Goal: Information Seeking & Learning: Learn about a topic

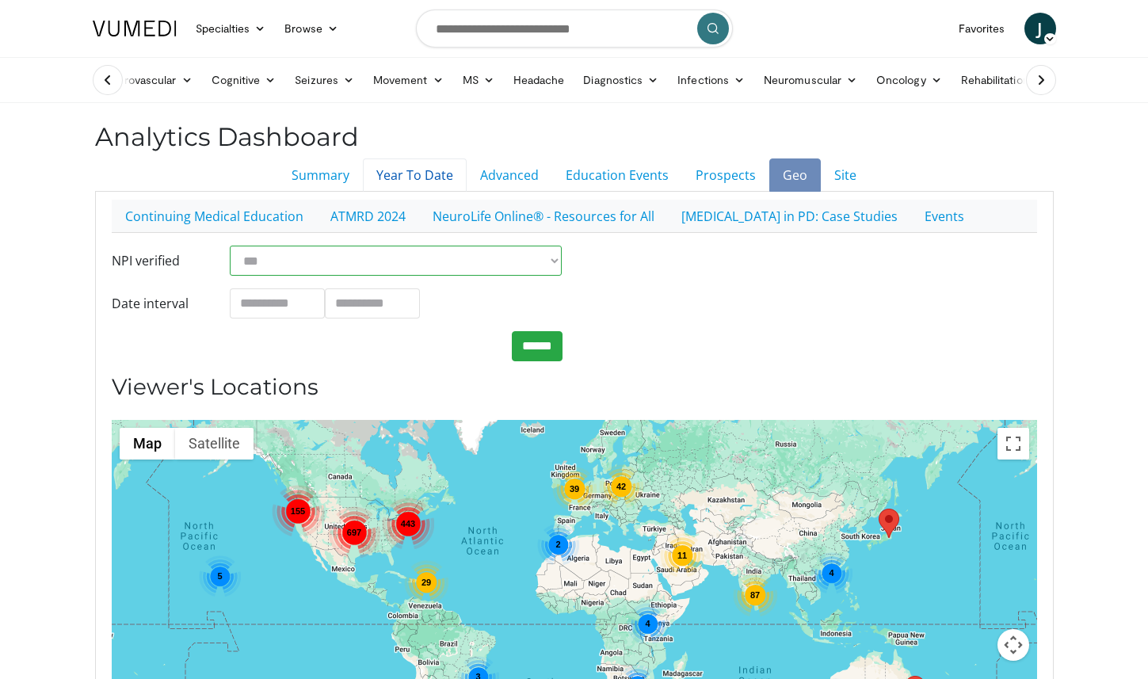
click at [430, 182] on link "Year To Date" at bounding box center [415, 174] width 104 height 33
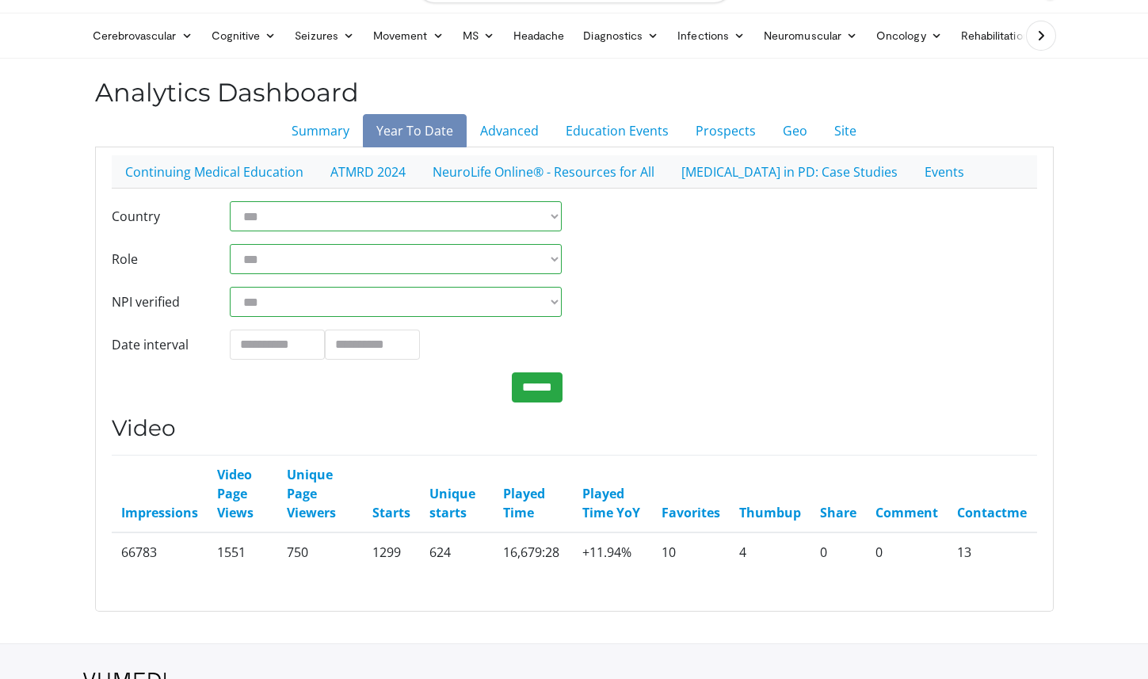
scroll to position [46, 0]
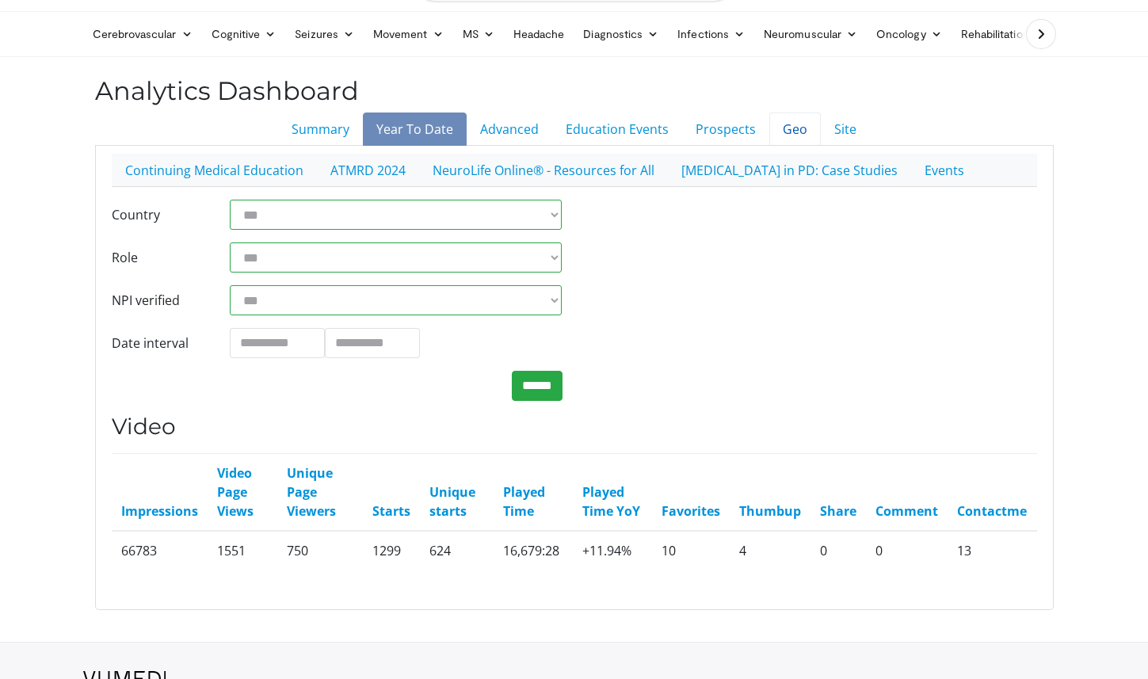
click at [803, 131] on link "Geo" at bounding box center [795, 129] width 52 height 33
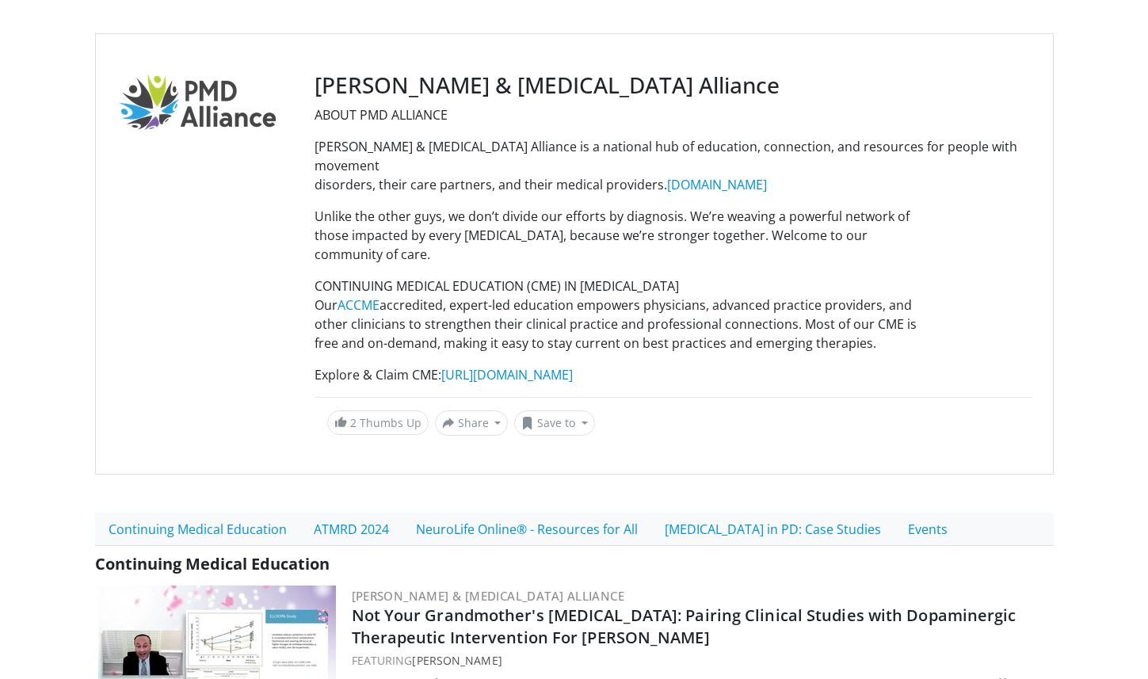
scroll to position [116, 0]
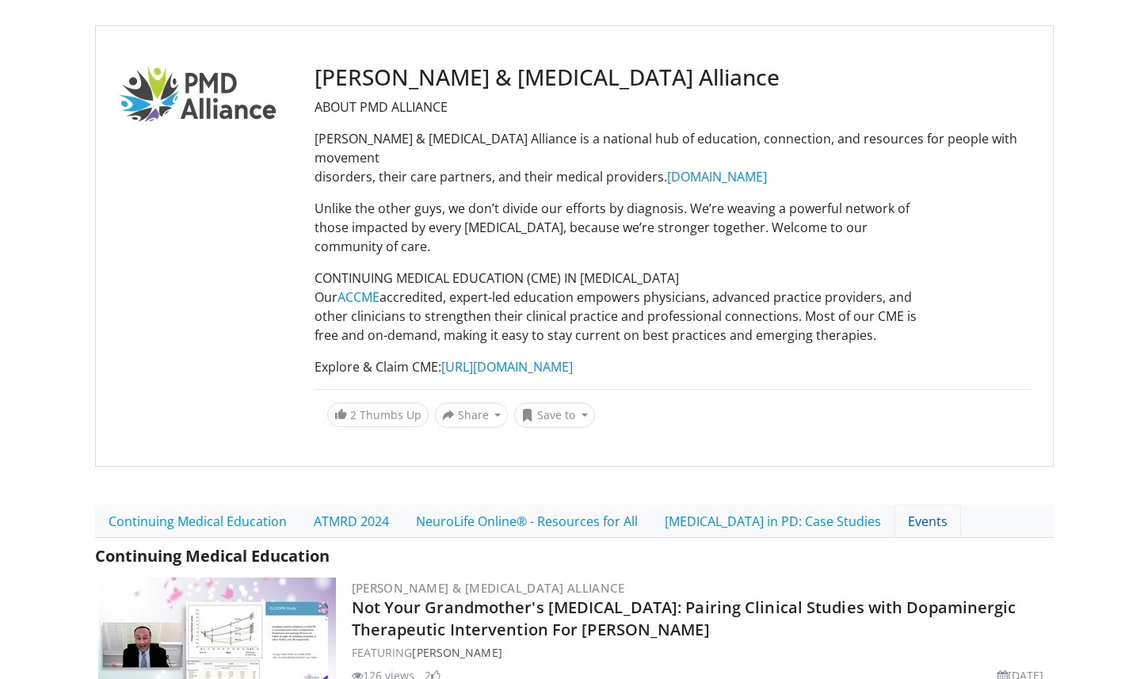
click at [895, 513] on link "Events" at bounding box center [928, 521] width 67 height 33
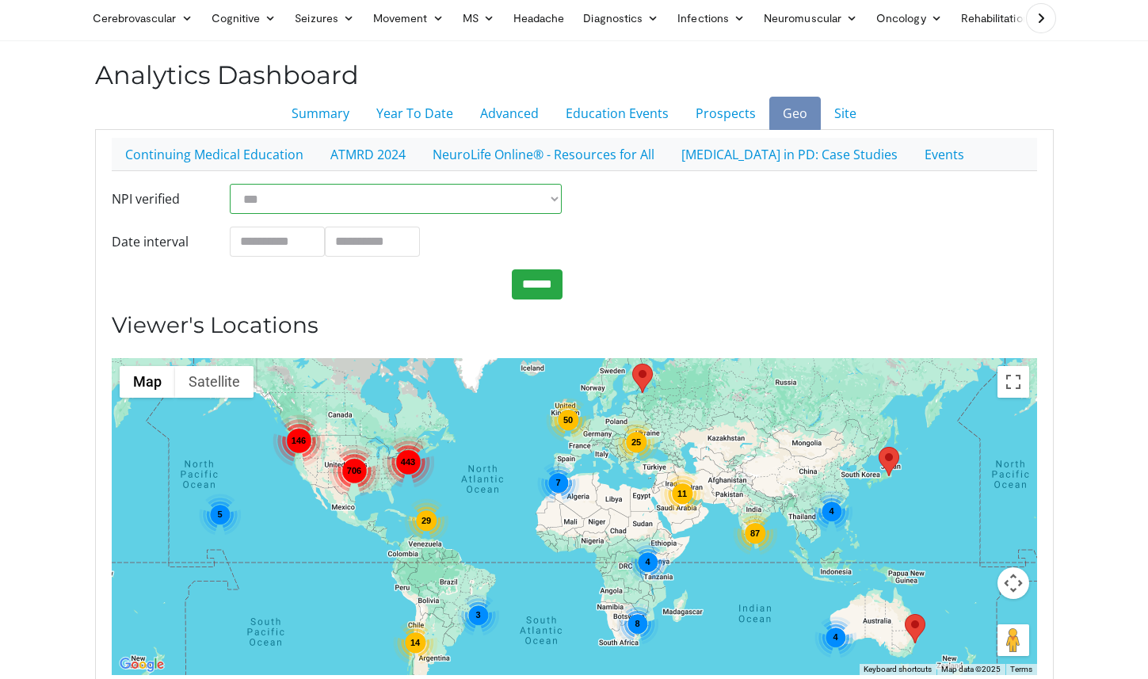
scroll to position [66, 0]
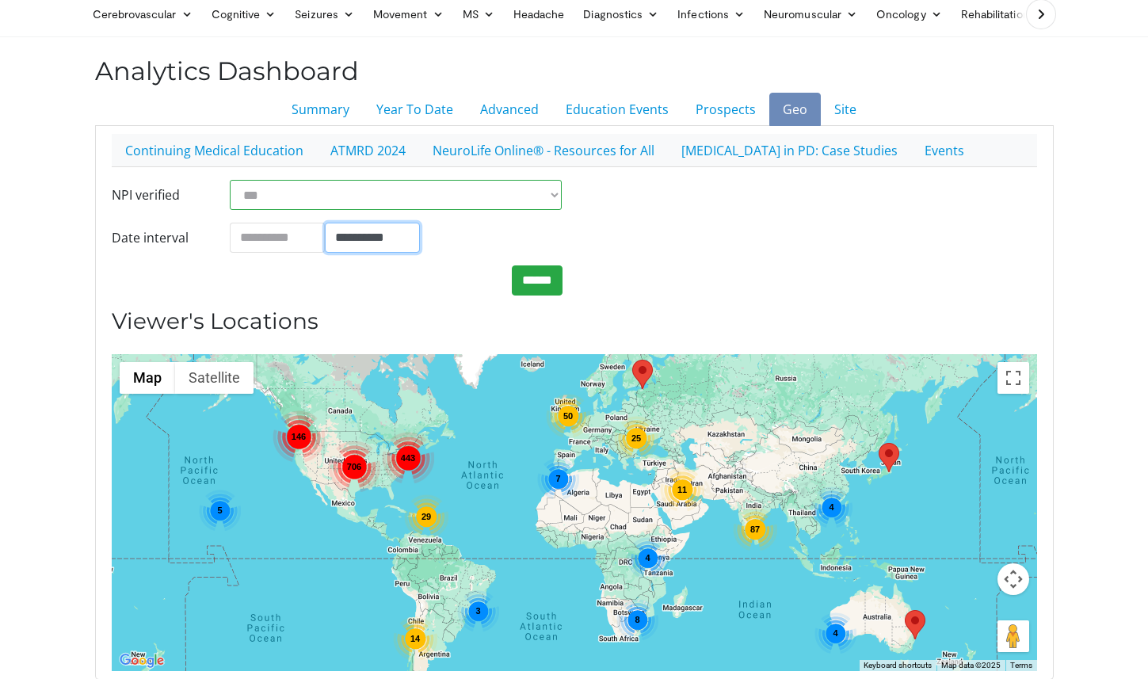
click at [328, 232] on input "**********" at bounding box center [372, 238] width 95 height 30
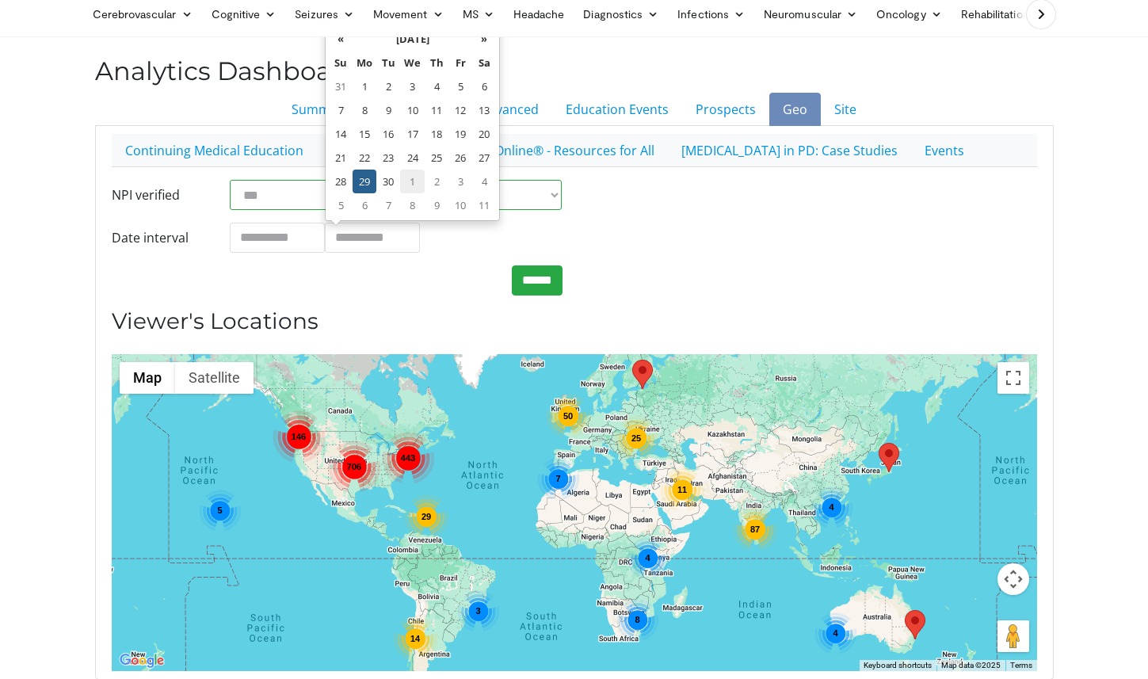
click at [409, 174] on td "1" at bounding box center [412, 182] width 25 height 24
click at [396, 81] on td "30" at bounding box center [388, 86] width 24 height 24
type input "**********"
click at [538, 287] on input "******" at bounding box center [537, 280] width 51 height 30
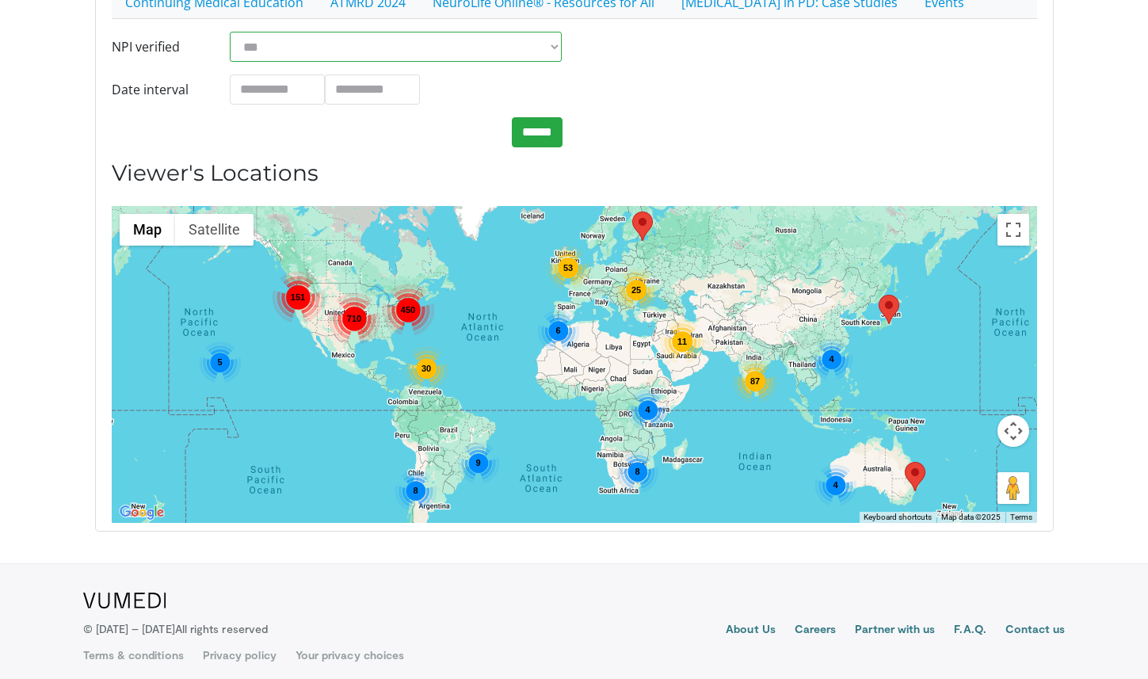
scroll to position [223, 0]
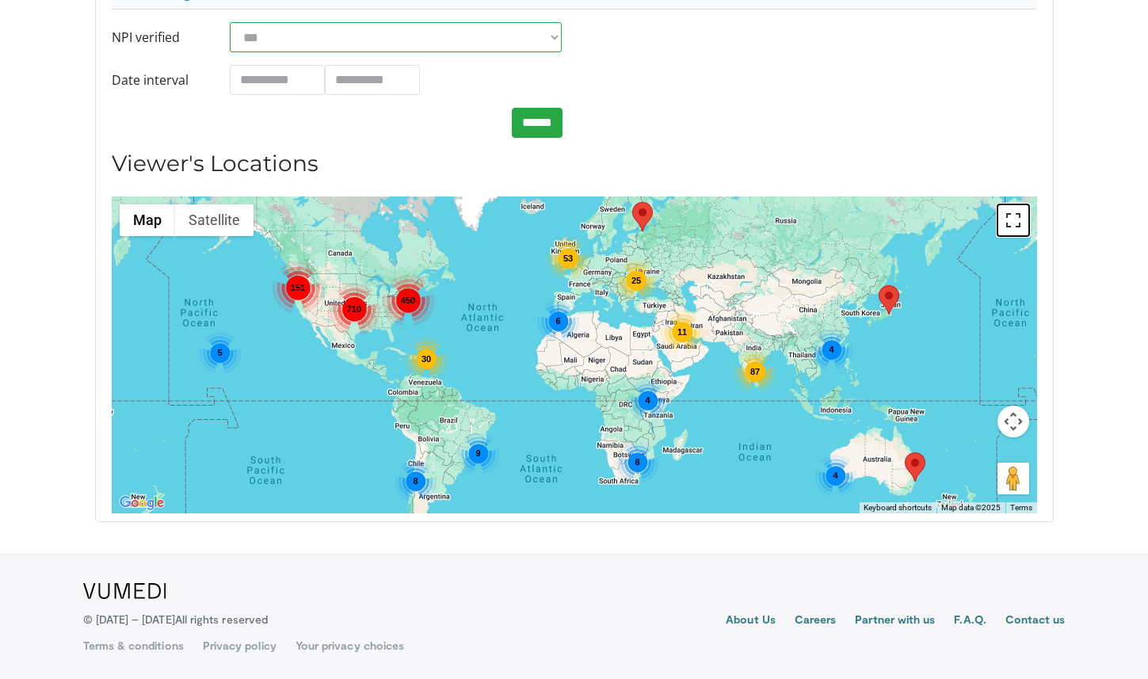
click at [1020, 224] on button "Toggle fullscreen view" at bounding box center [1014, 220] width 32 height 32
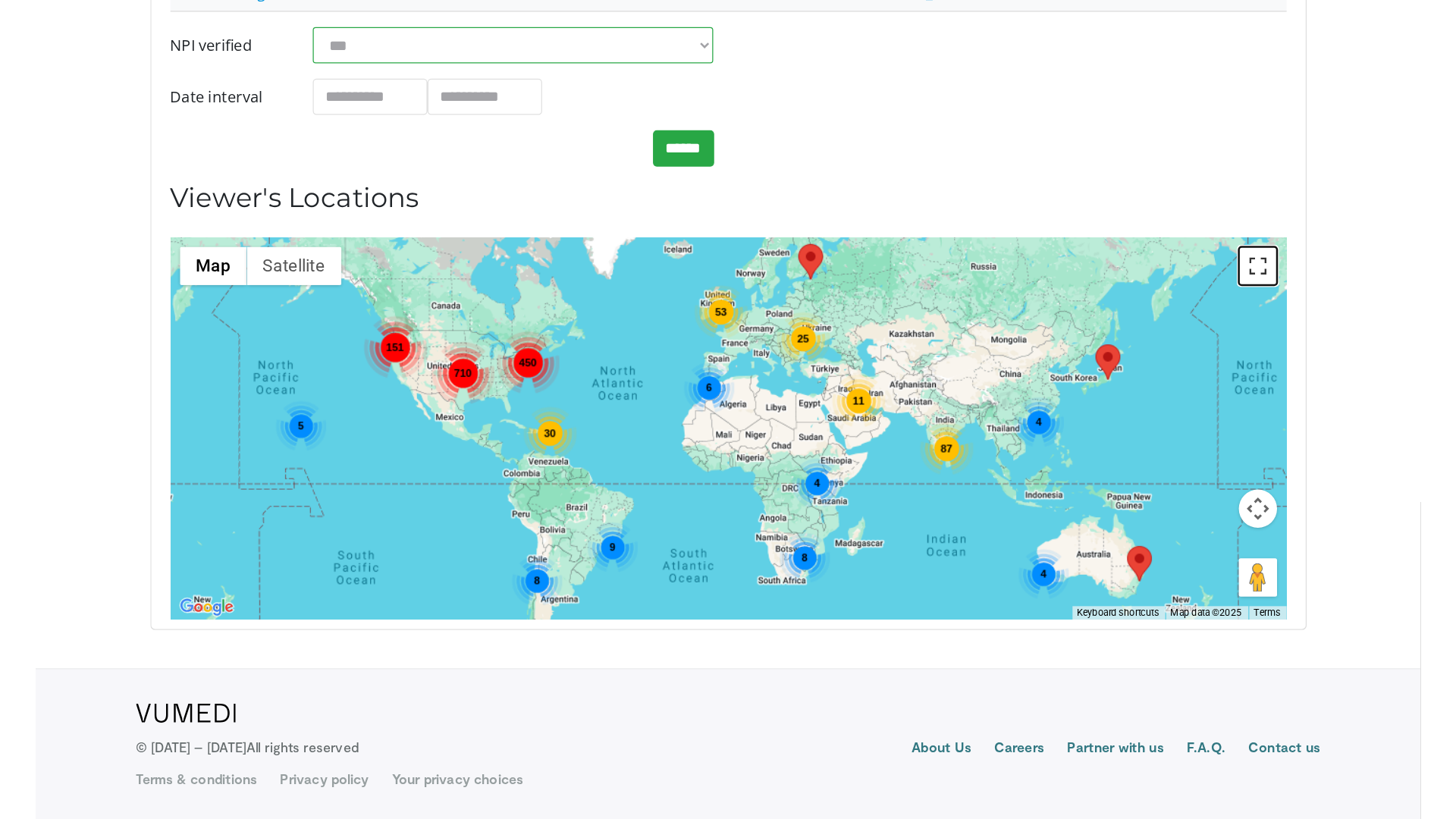
scroll to position [45, 0]
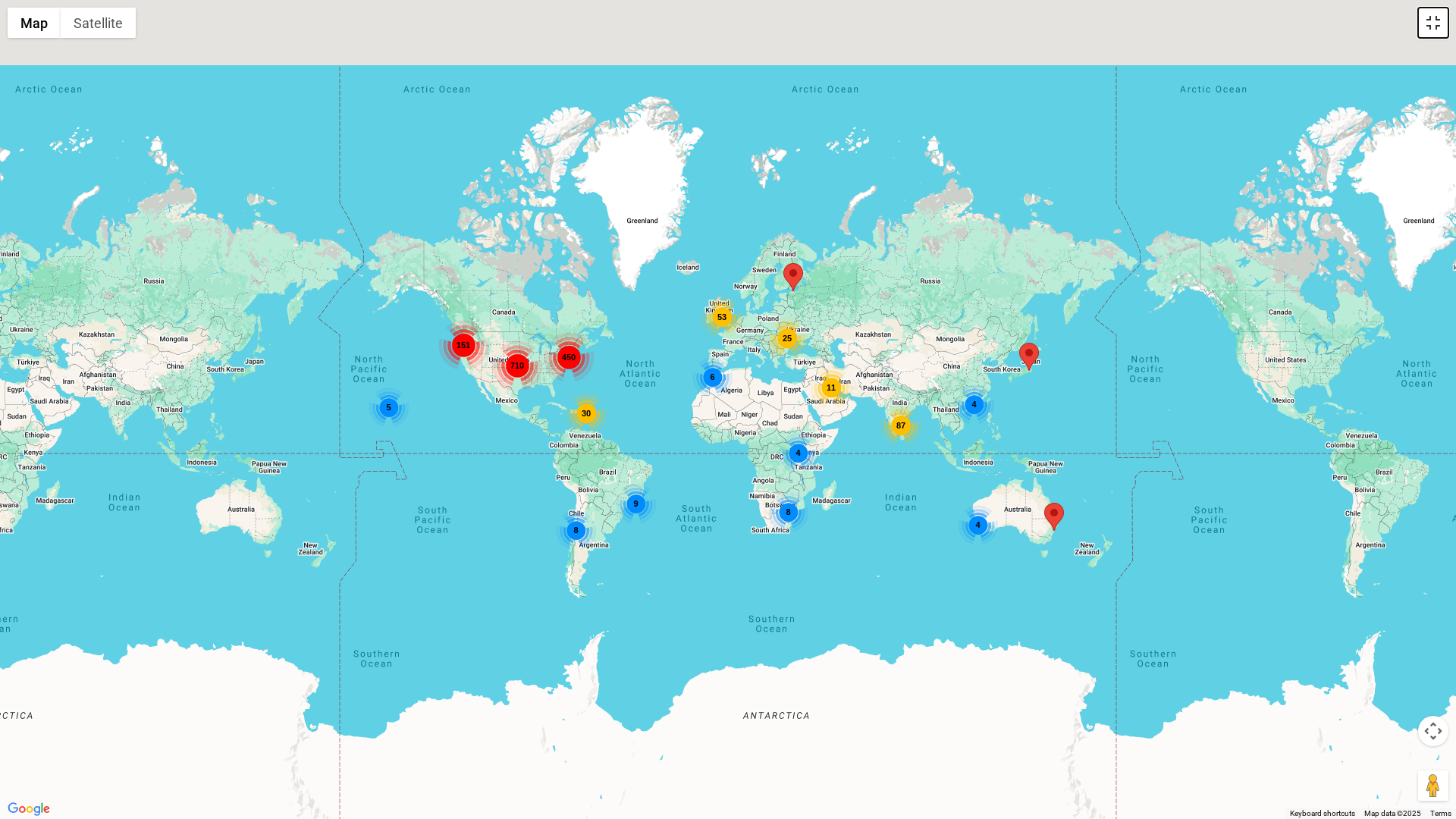
click at [1098, 33] on button "Toggle fullscreen view" at bounding box center [1434, 23] width 31 height 31
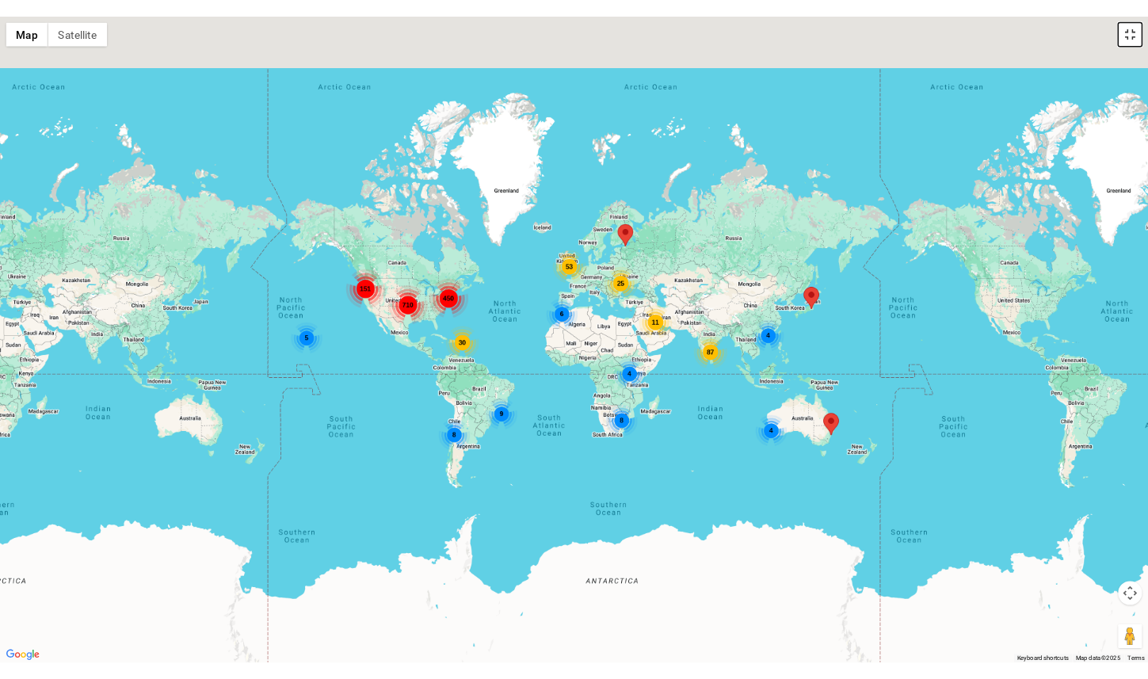
scroll to position [223, 0]
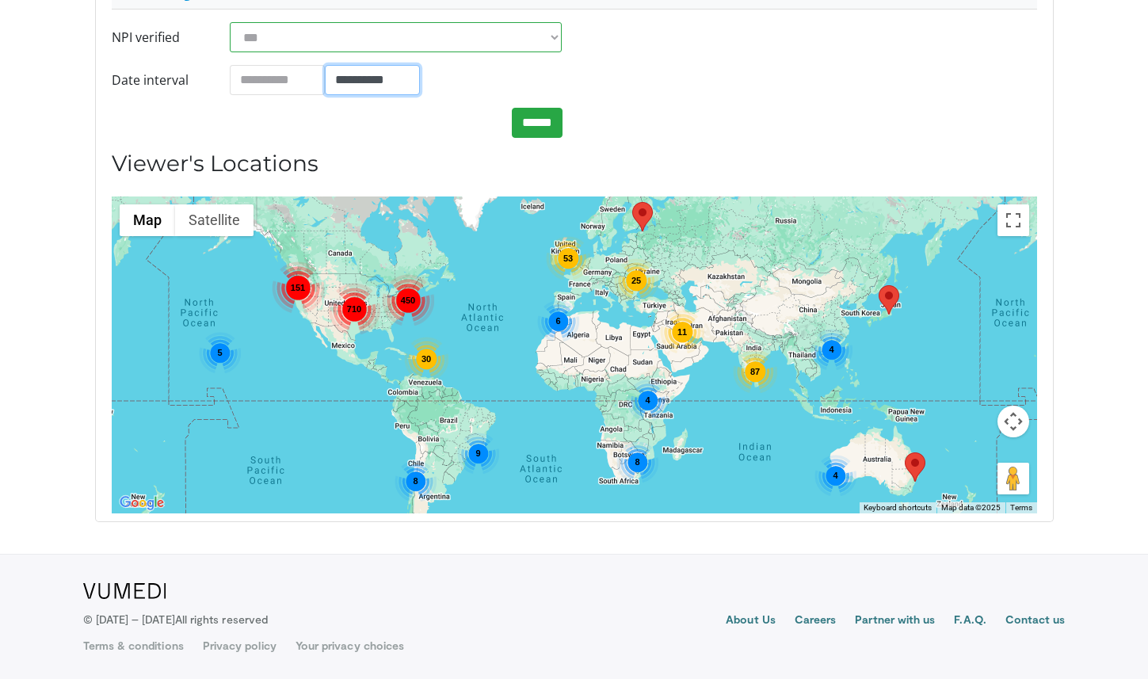
click at [371, 71] on input "**********" at bounding box center [372, 80] width 95 height 30
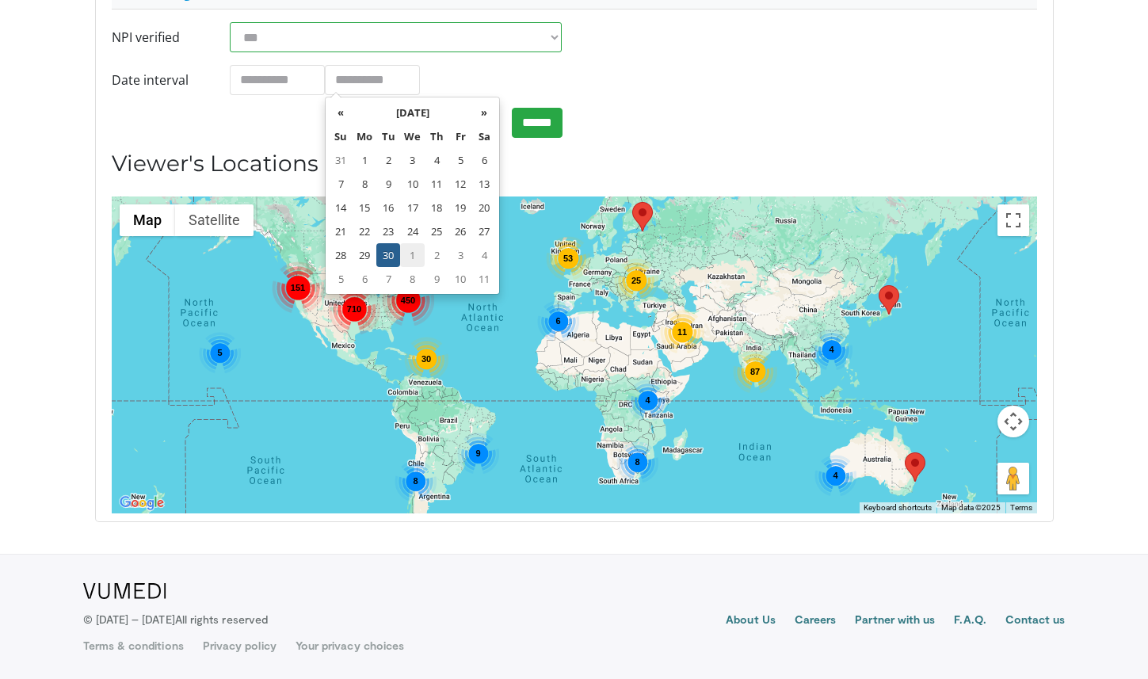
click at [405, 252] on td "1" at bounding box center [412, 255] width 25 height 24
type input "**********"
drag, startPoint x: 550, startPoint y: 120, endPoint x: 563, endPoint y: 119, distance: 12.8
click at [550, 120] on input "******" at bounding box center [537, 123] width 51 height 30
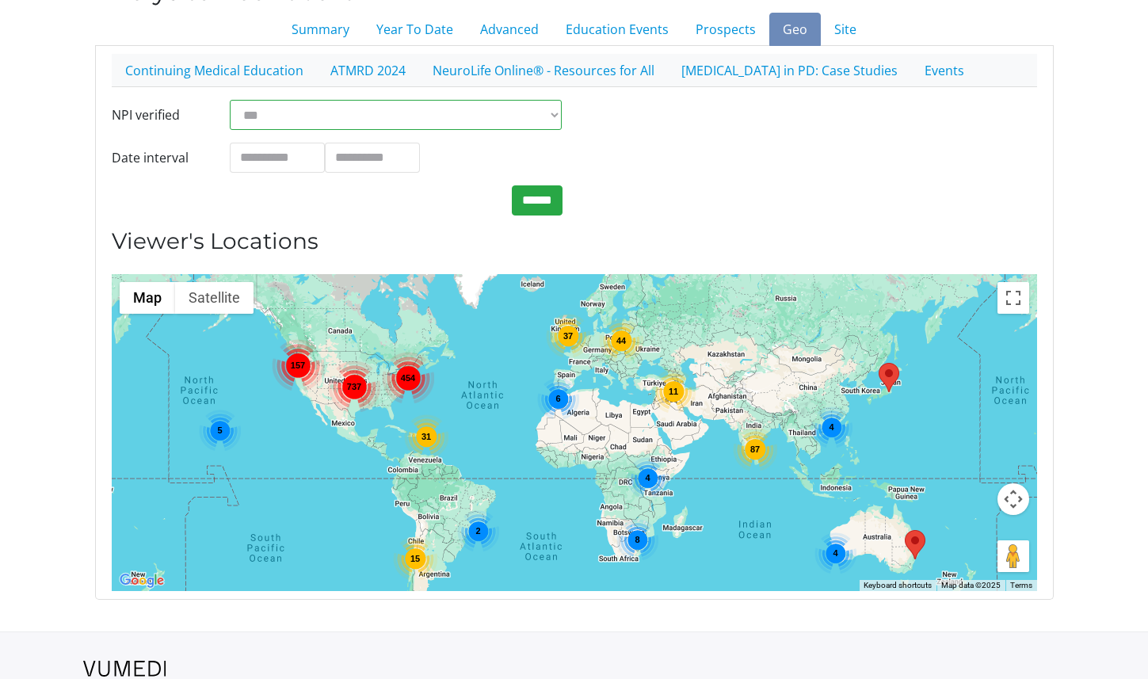
scroll to position [223, 0]
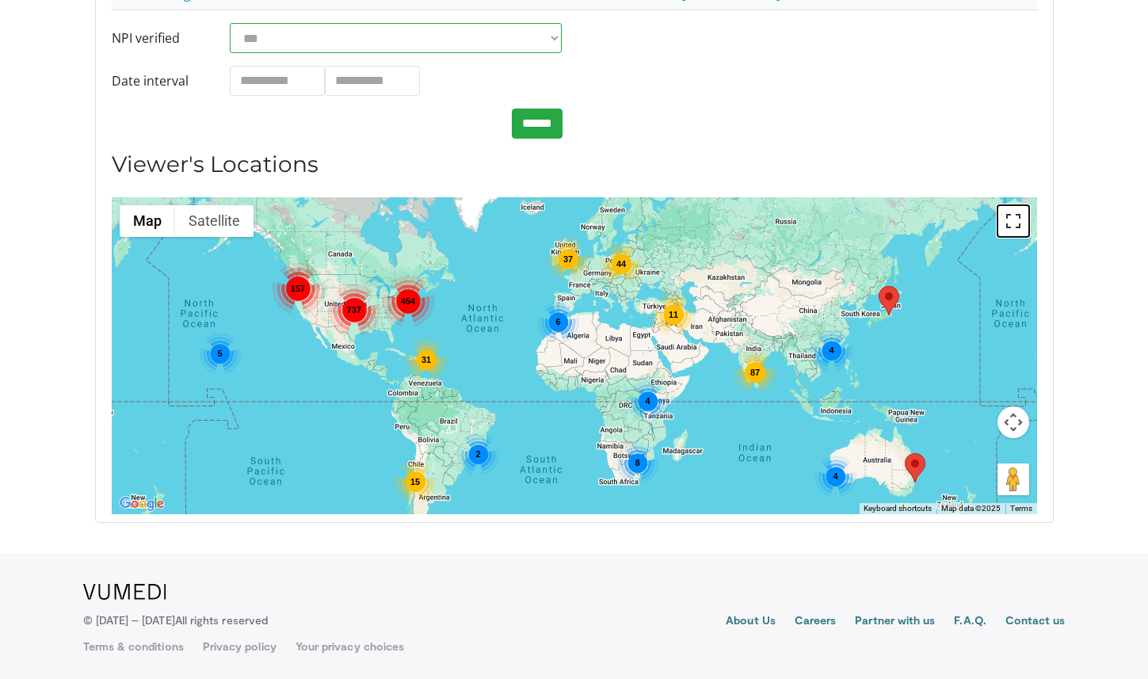
click at [1013, 219] on button "Toggle fullscreen view" at bounding box center [1014, 221] width 32 height 32
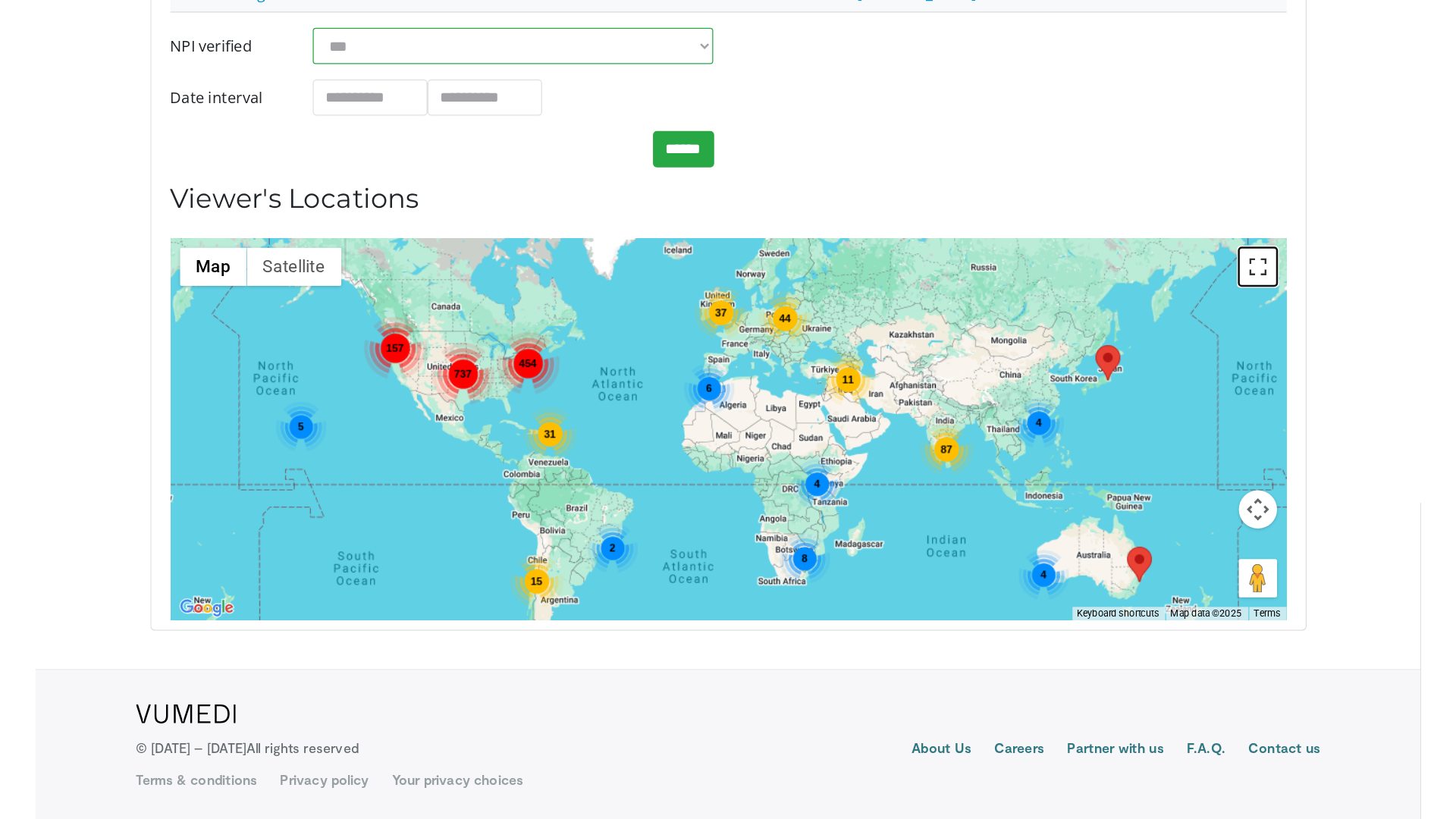
scroll to position [45, 0]
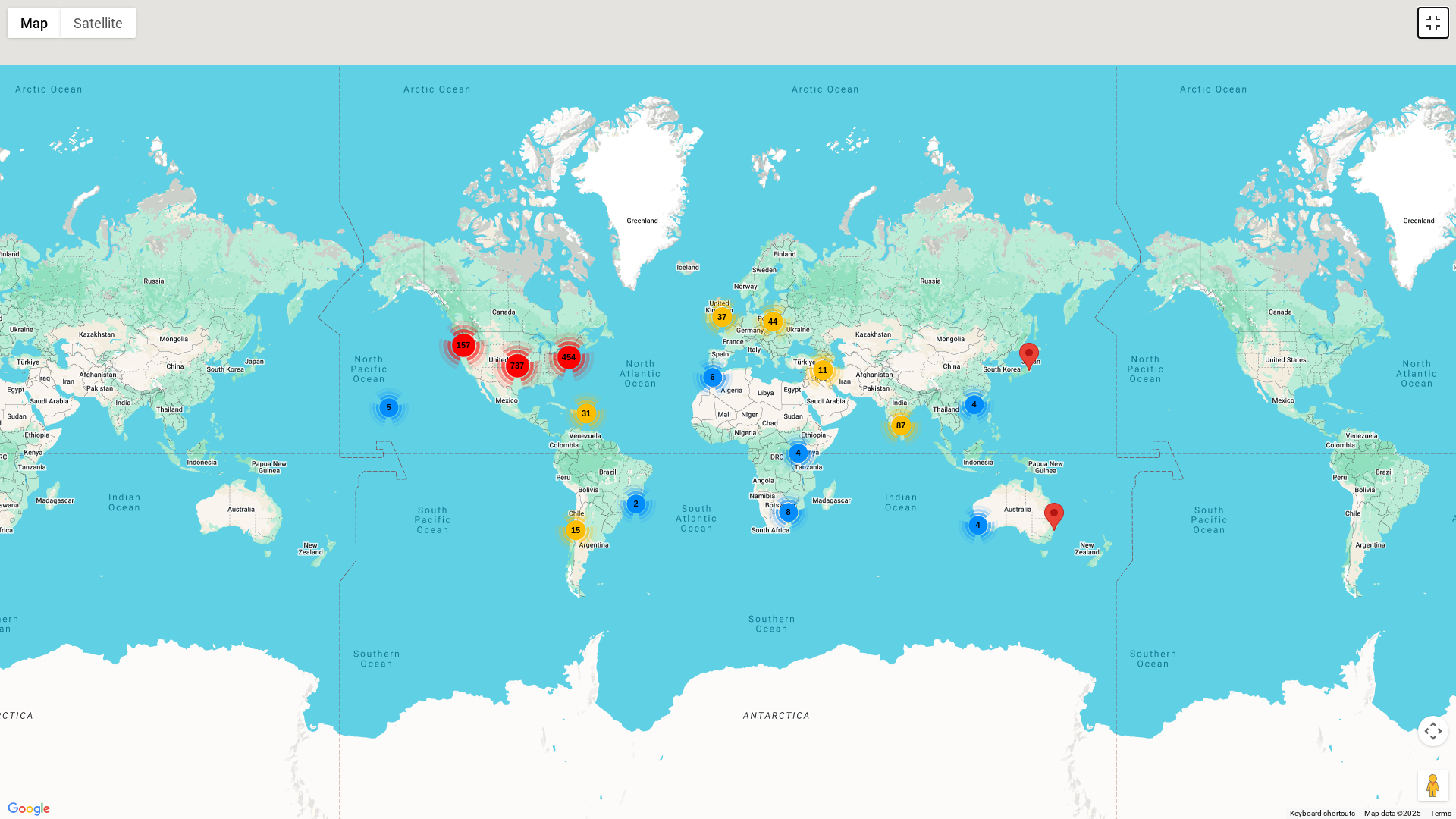
click at [1098, 36] on button "Toggle fullscreen view" at bounding box center [1434, 23] width 31 height 31
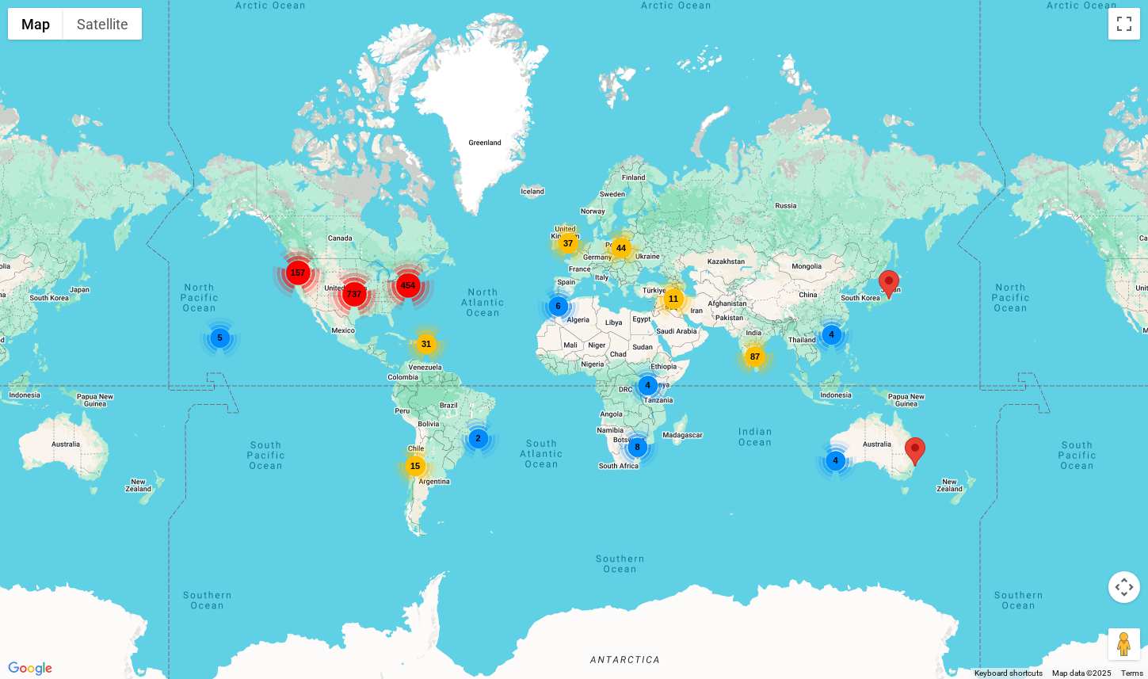
scroll to position [62, 0]
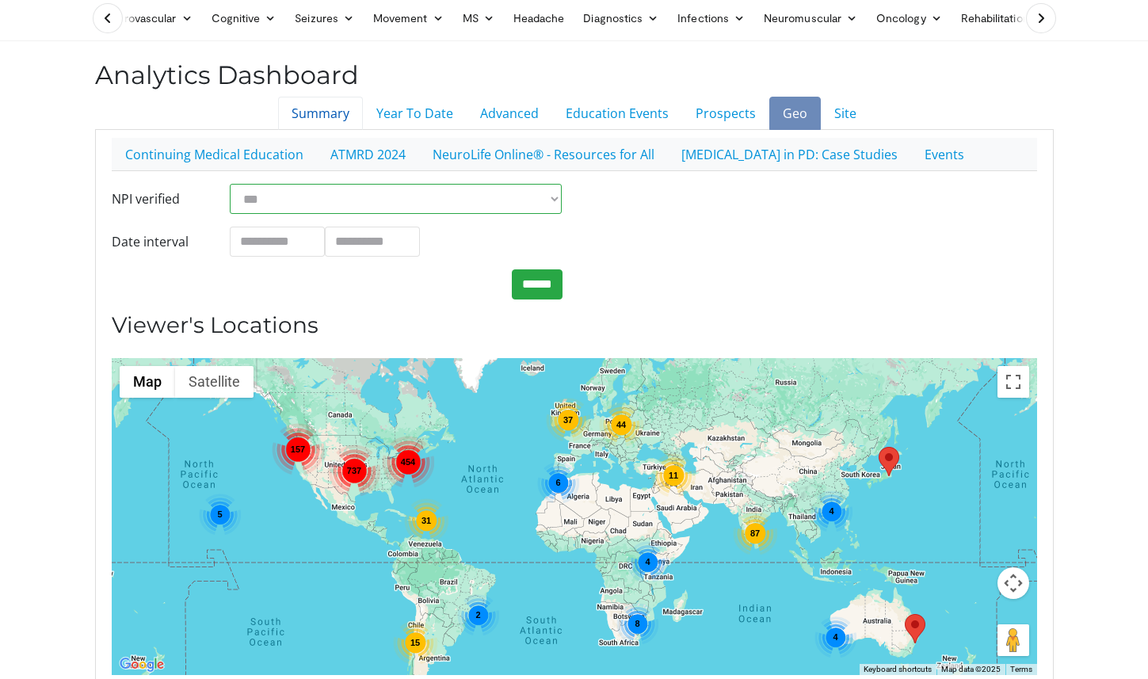
click at [343, 114] on link "Summary" at bounding box center [320, 113] width 85 height 33
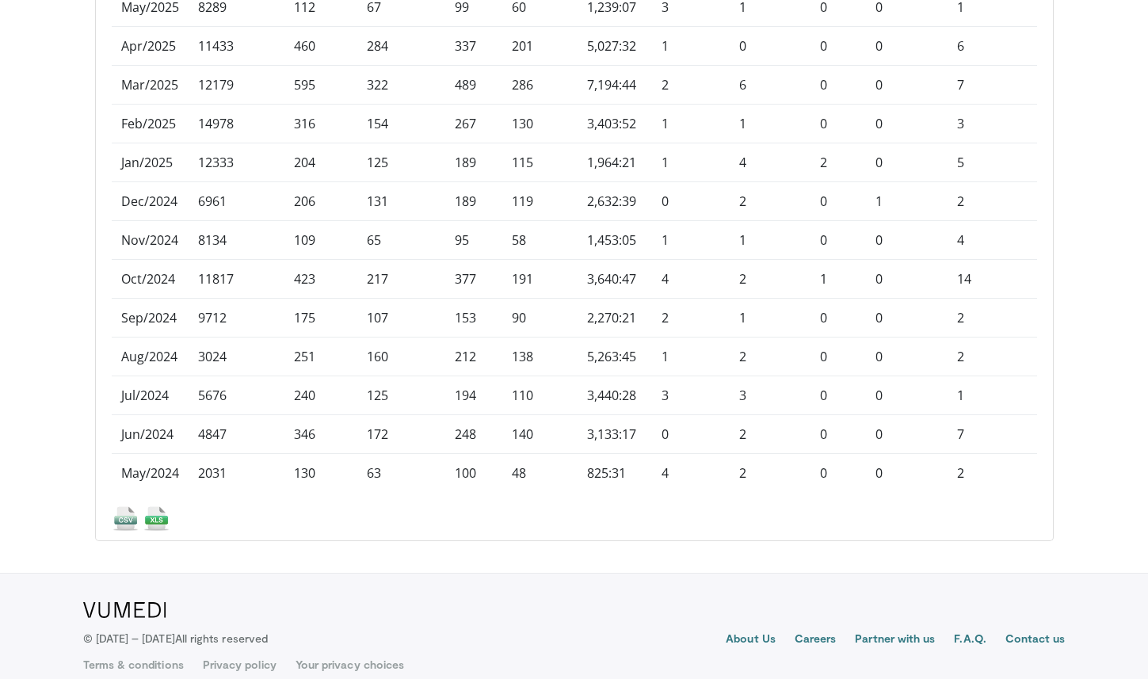
scroll to position [578, 0]
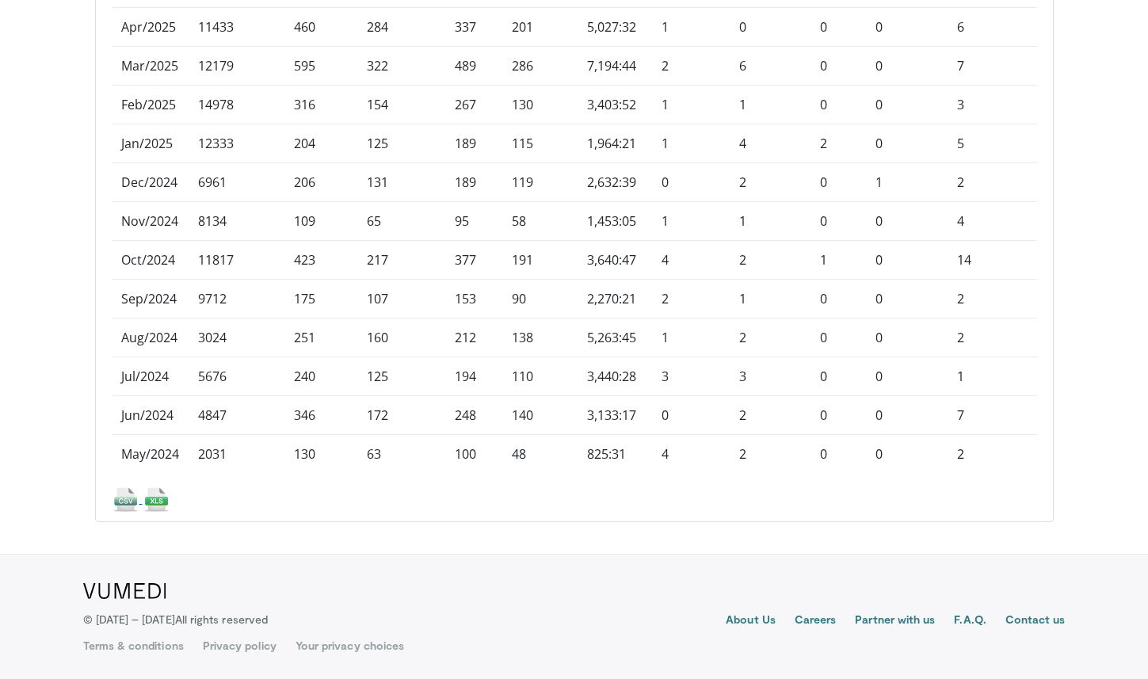
click at [117, 496] on img at bounding box center [126, 500] width 28 height 28
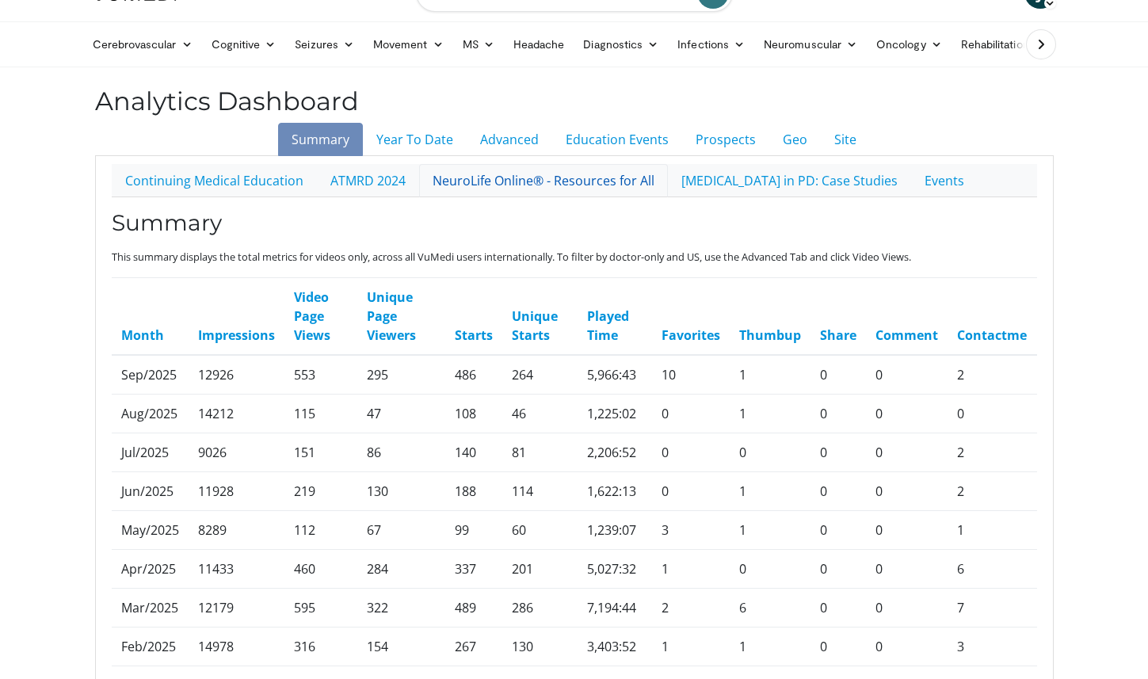
scroll to position [0, 0]
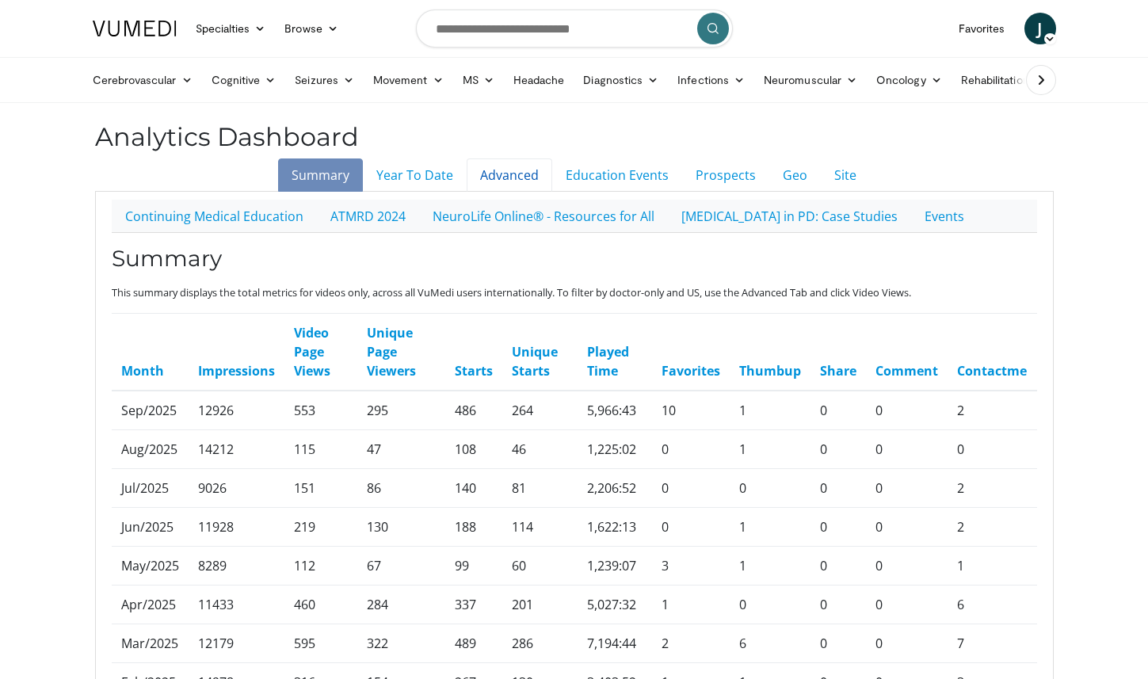
click at [506, 173] on link "Advanced" at bounding box center [510, 174] width 86 height 33
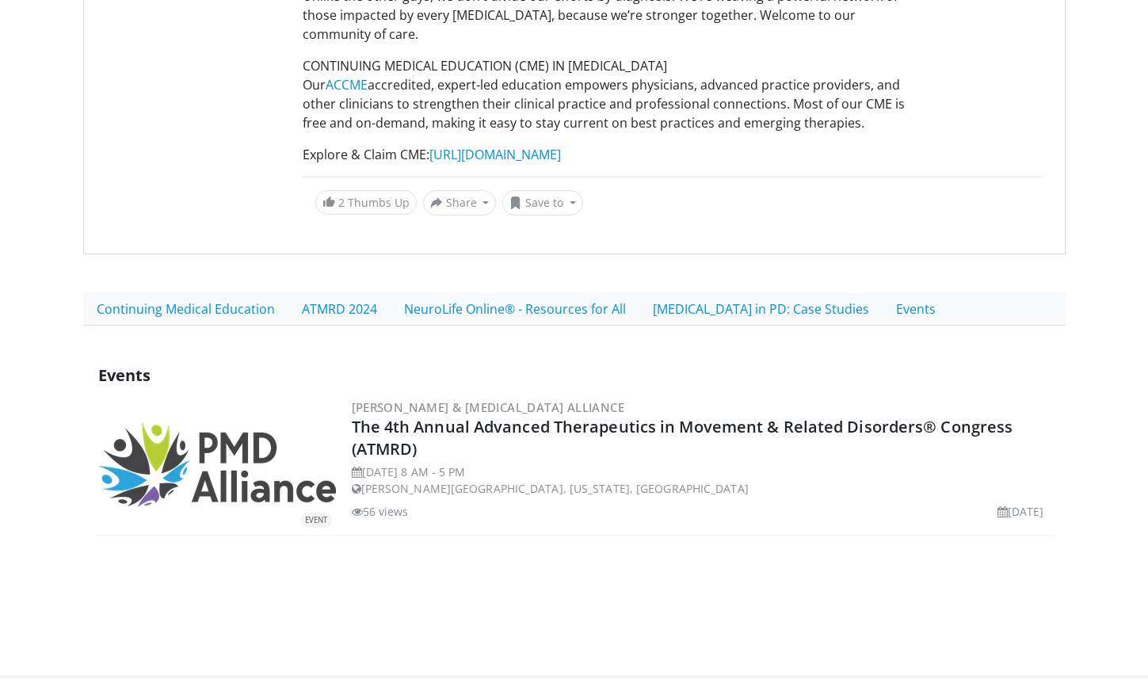
scroll to position [445, 0]
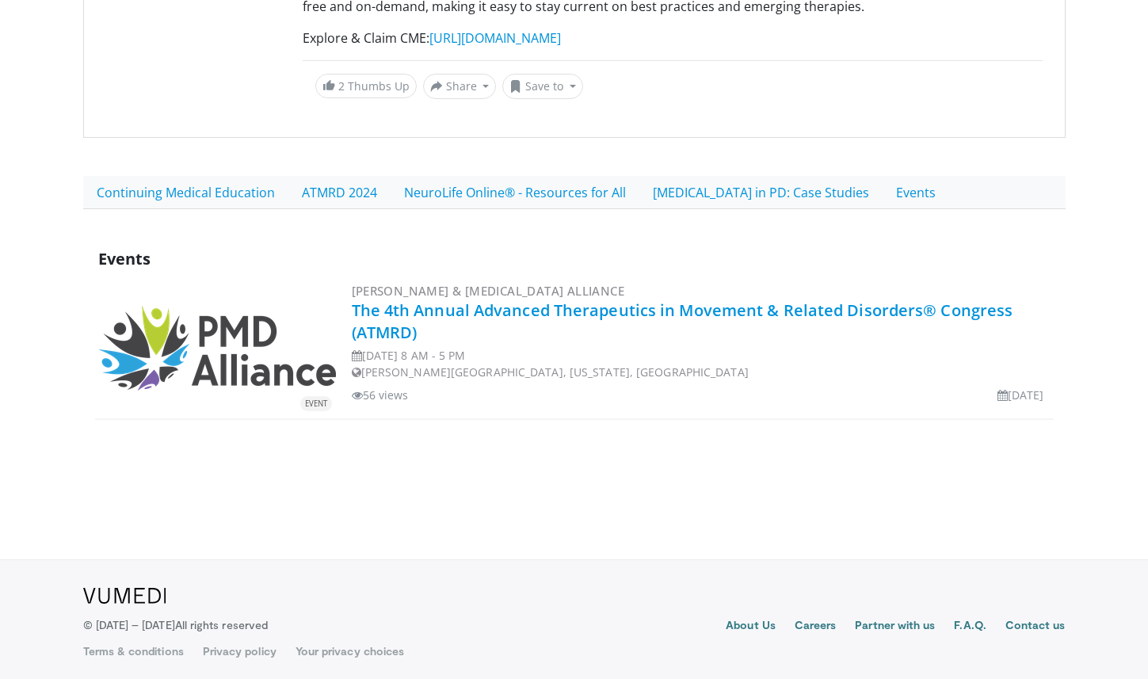
click at [540, 315] on link "The 4th Annual Advanced Therapeutics in Movement & Related Disorders® Congress …" at bounding box center [683, 322] width 662 height 44
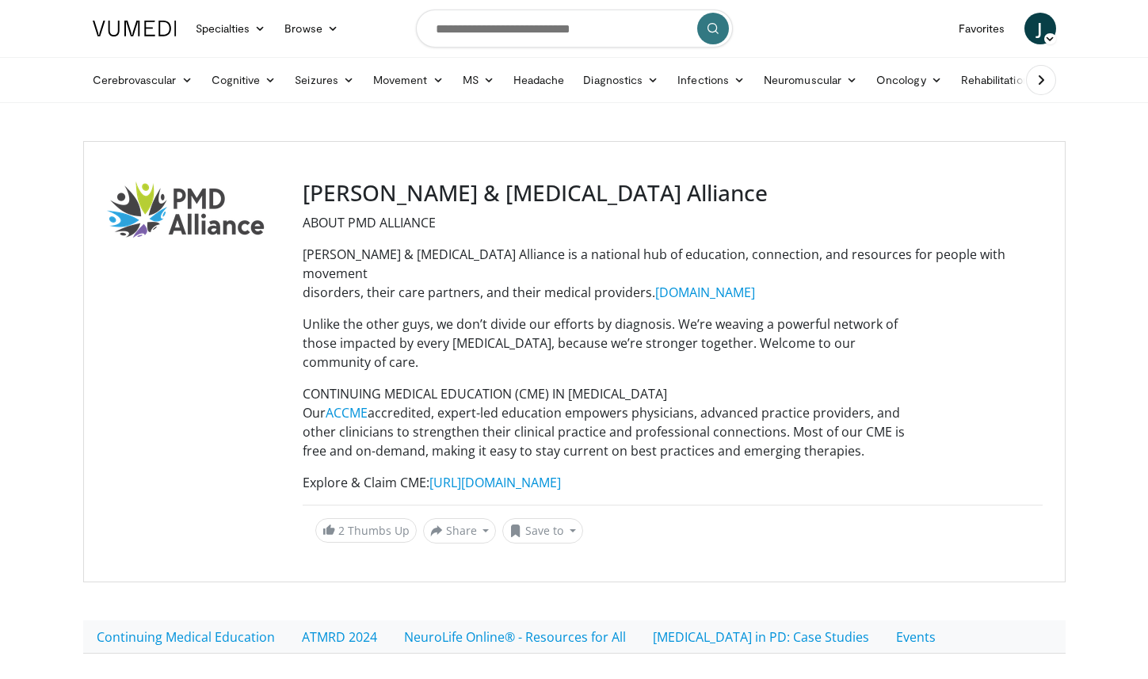
scroll to position [445, 0]
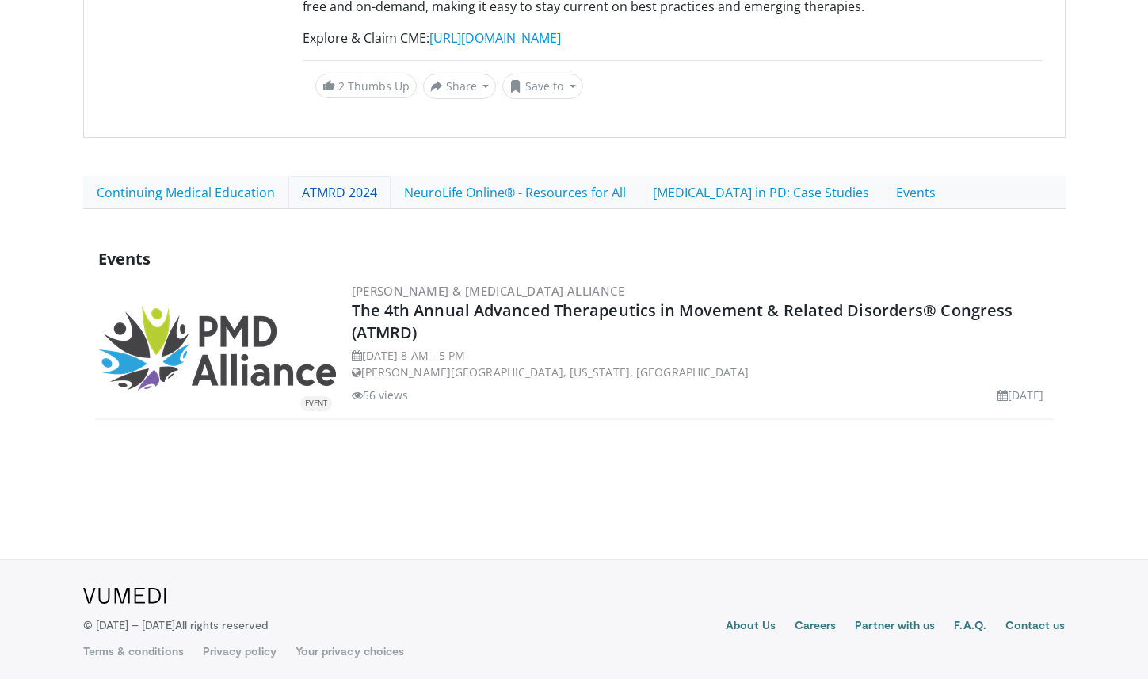
click at [344, 181] on link "ATMRD 2024" at bounding box center [339, 192] width 102 height 33
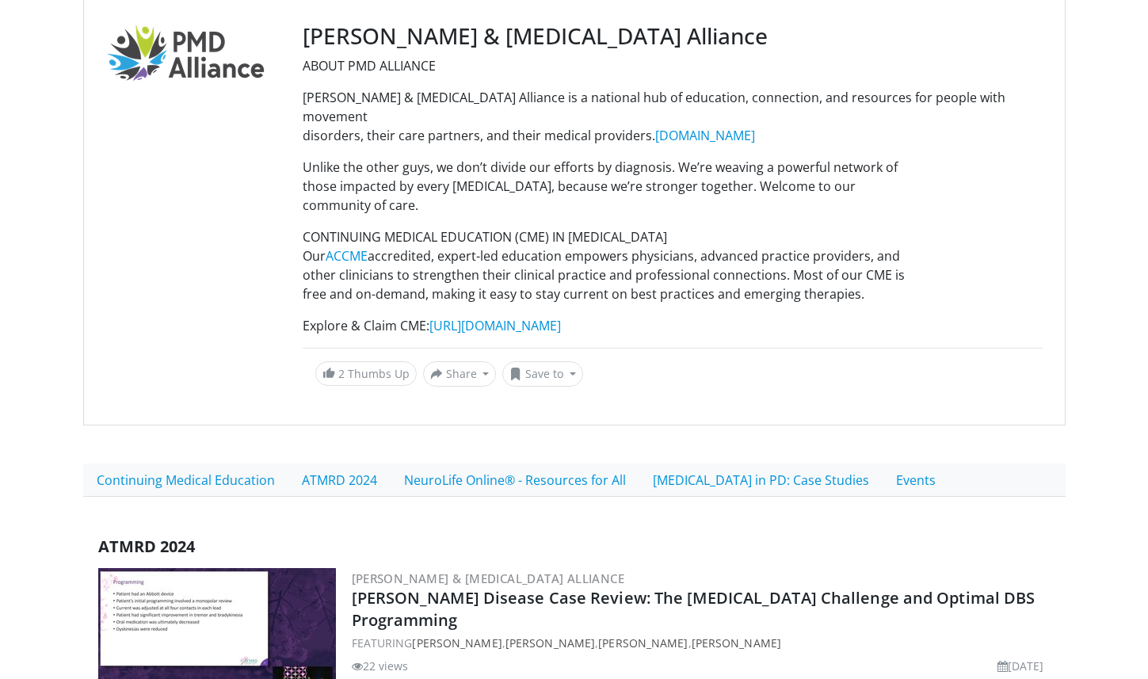
scroll to position [239, 0]
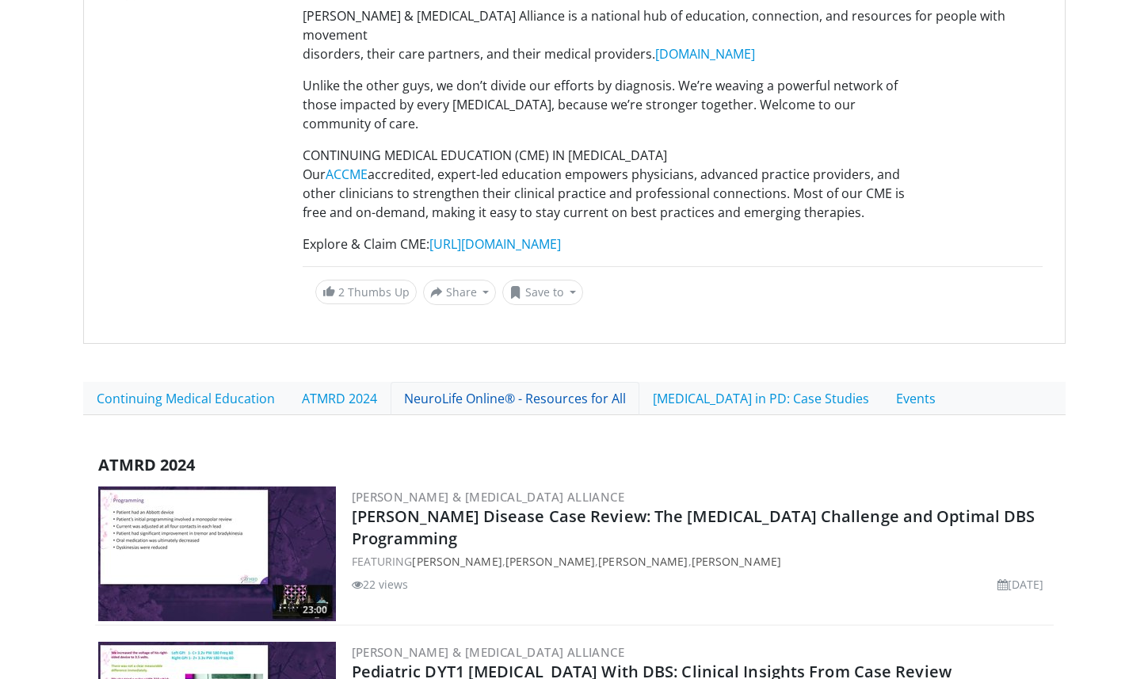
click at [536, 395] on link "NeuroLife Online® - Resources for All" at bounding box center [515, 398] width 249 height 33
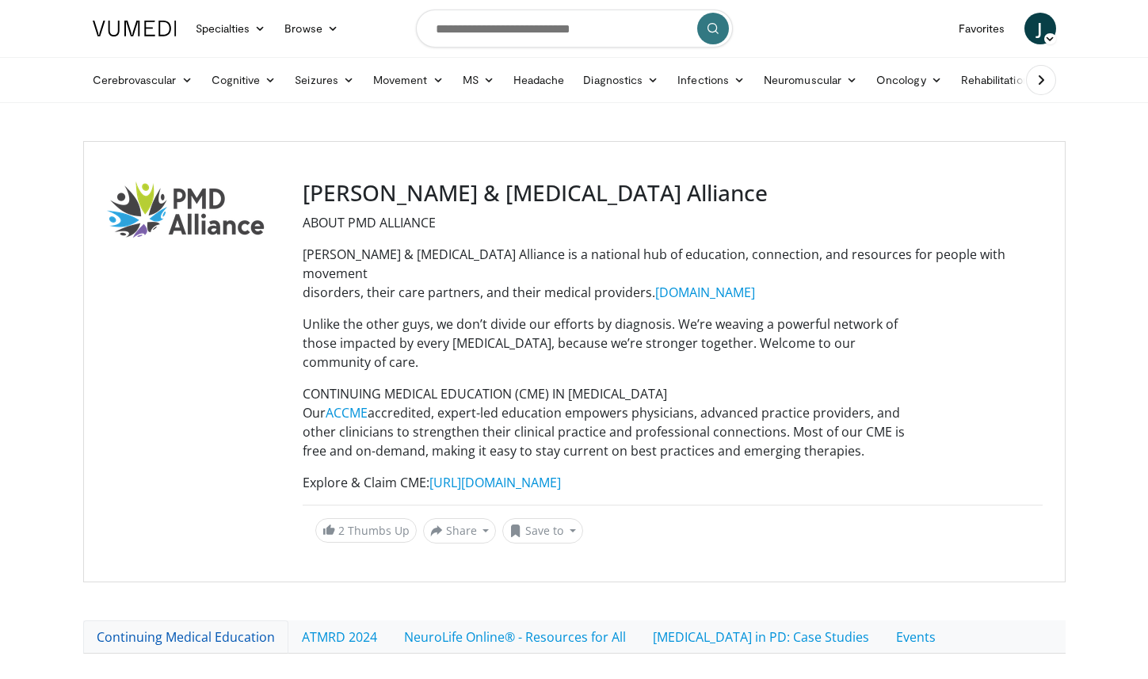
click at [162, 648] on link "Continuing Medical Education" at bounding box center [185, 636] width 205 height 33
click at [167, 641] on link "Continuing Medical Education" at bounding box center [185, 636] width 205 height 33
click at [198, 642] on link "Continuing Medical Education" at bounding box center [185, 636] width 205 height 33
click at [177, 627] on link "Continuing Medical Education" at bounding box center [185, 636] width 205 height 33
click at [594, 21] on input "Search topics, interventions" at bounding box center [574, 29] width 317 height 38
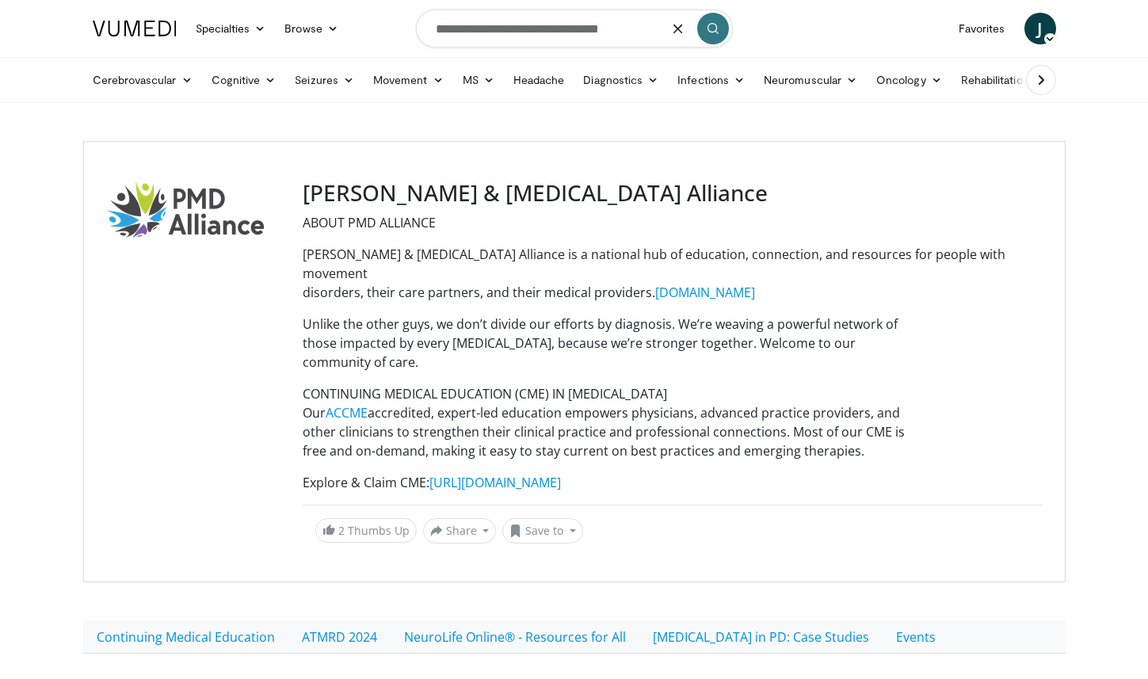
type input "**********"
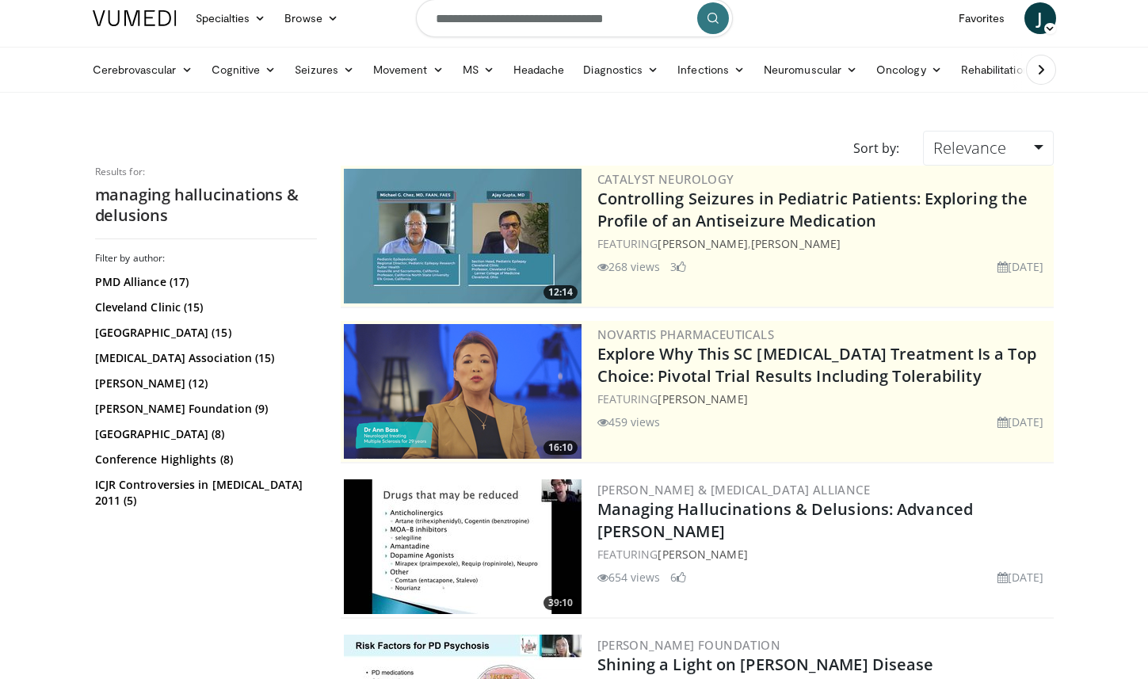
scroll to position [34, 0]
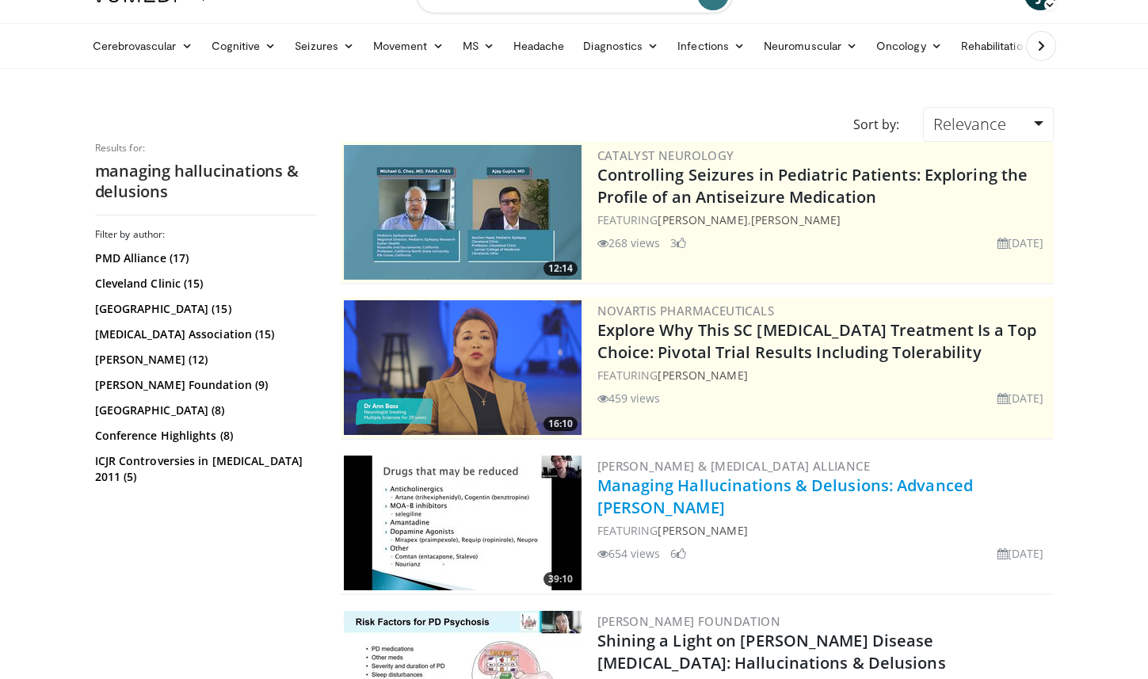
click at [739, 490] on link "Managing Hallucinations & Delusions: Advanced [PERSON_NAME]" at bounding box center [785, 497] width 376 height 44
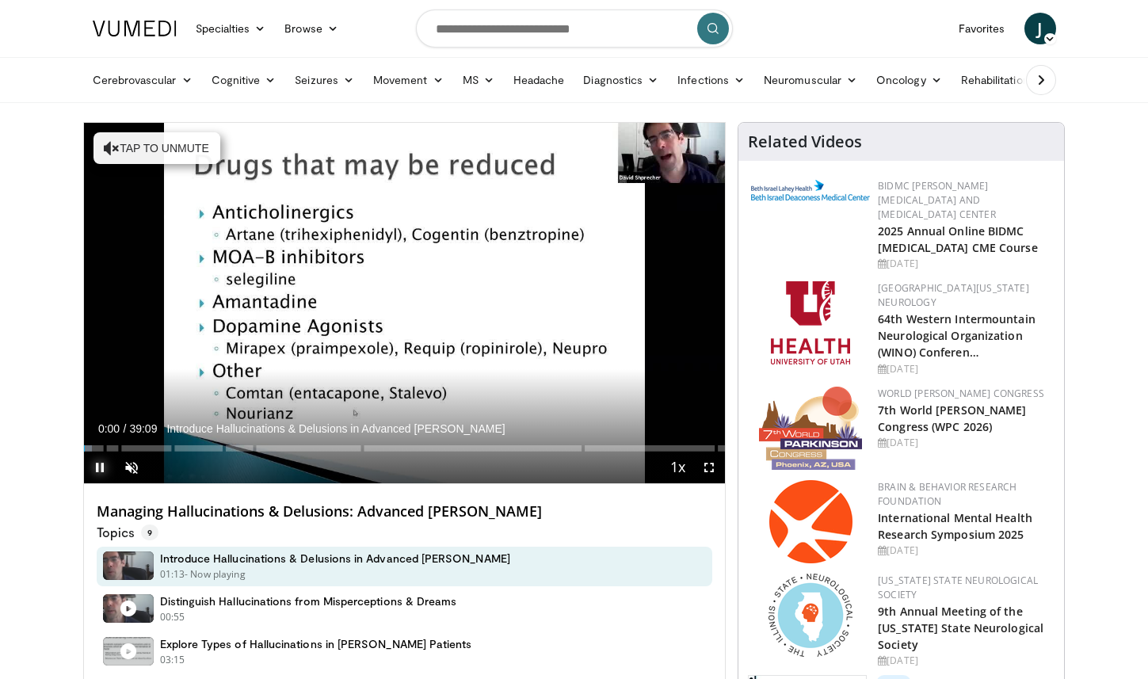
click at [97, 469] on span "Video Player" at bounding box center [100, 468] width 32 height 32
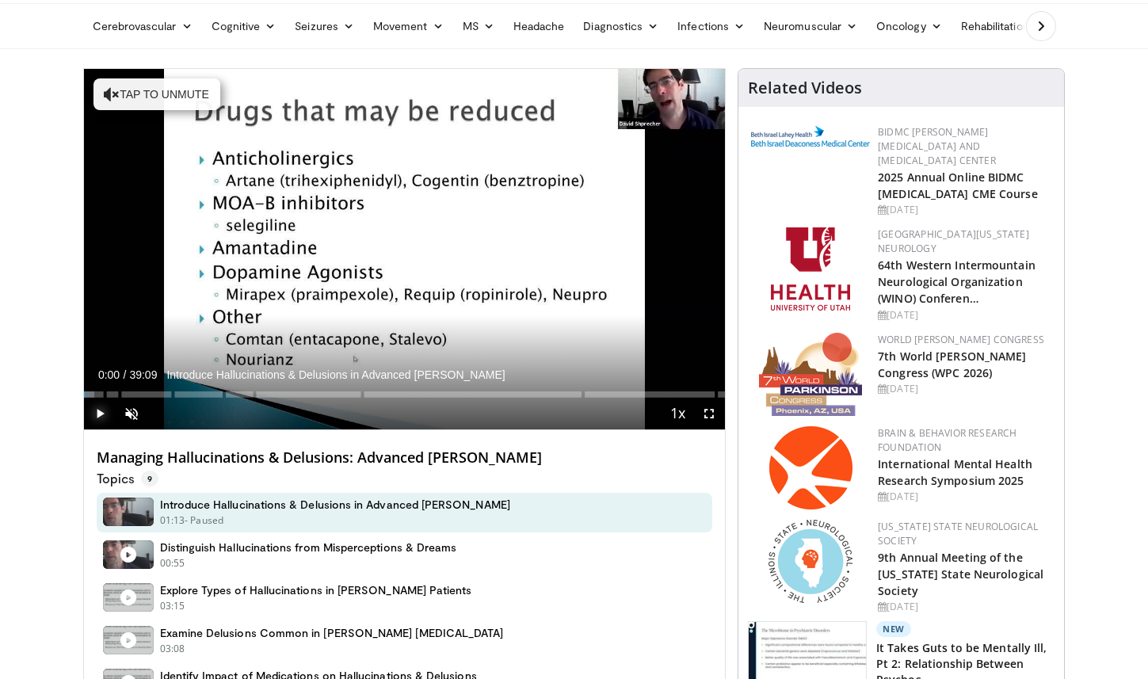
scroll to position [56, 0]
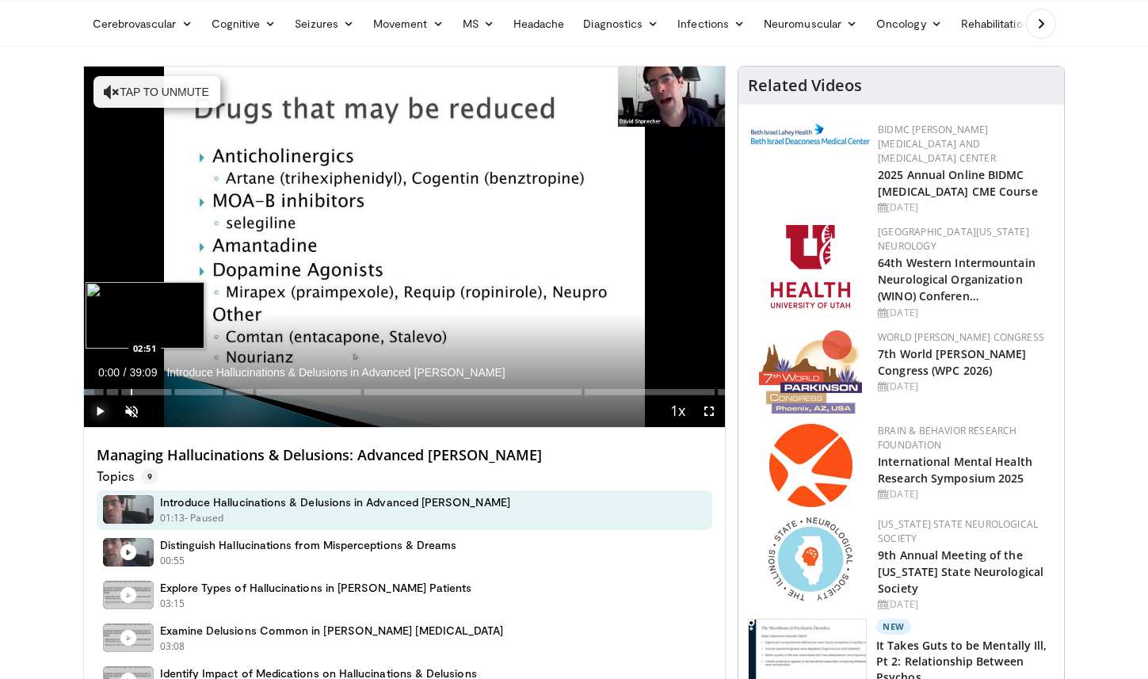
click at [131, 390] on div "Progress Bar" at bounding box center [132, 392] width 2 height 6
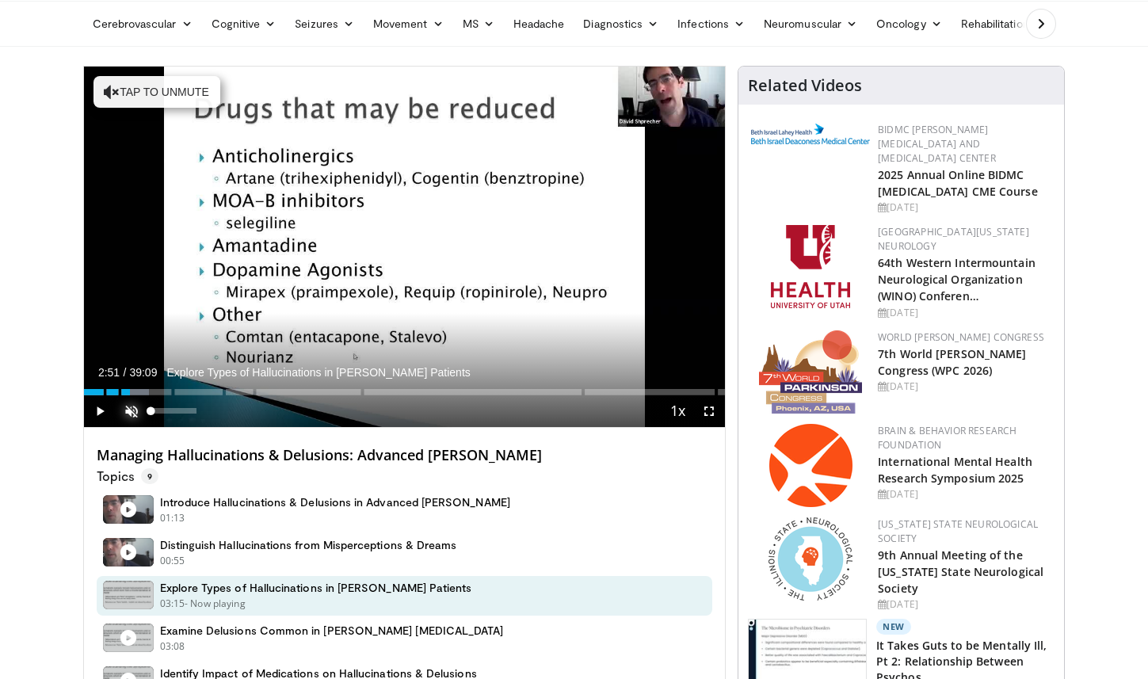
click at [140, 418] on span "Video Player" at bounding box center [132, 411] width 32 height 32
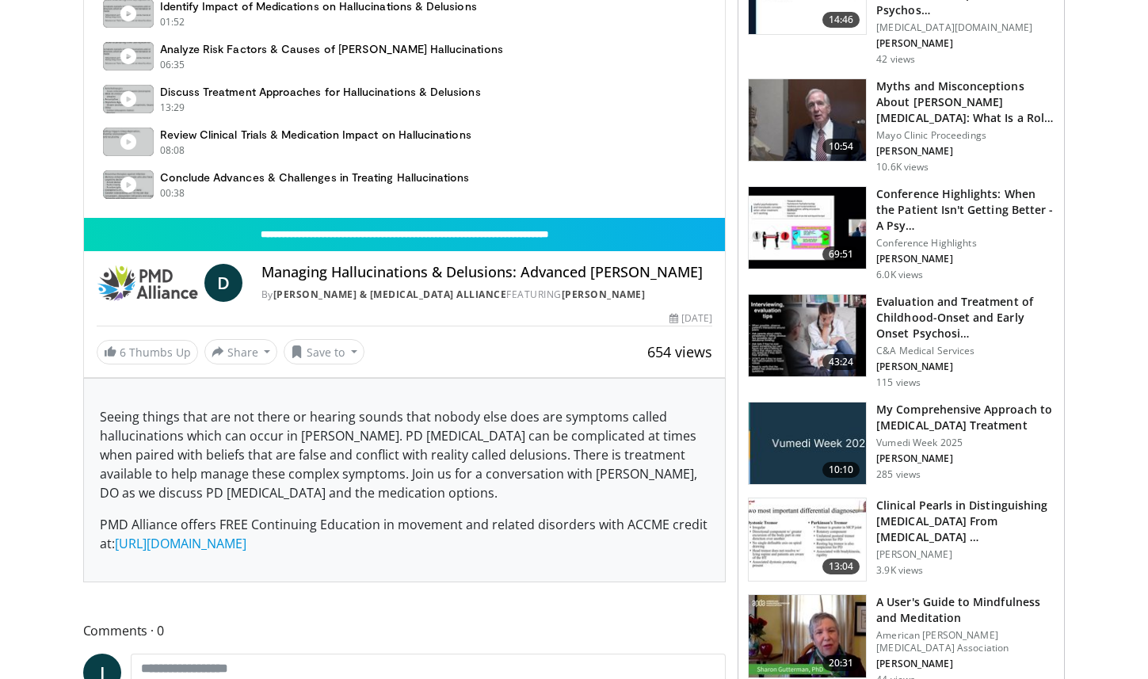
scroll to position [726, 0]
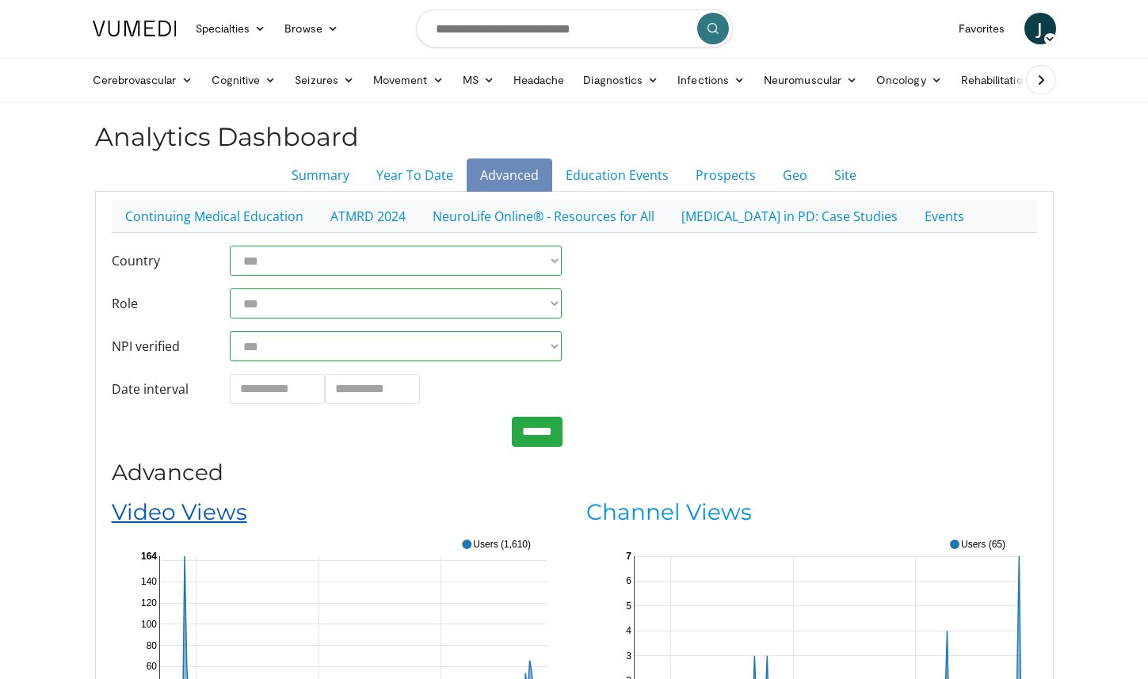
click at [170, 514] on link "Video Views" at bounding box center [179, 511] width 135 height 27
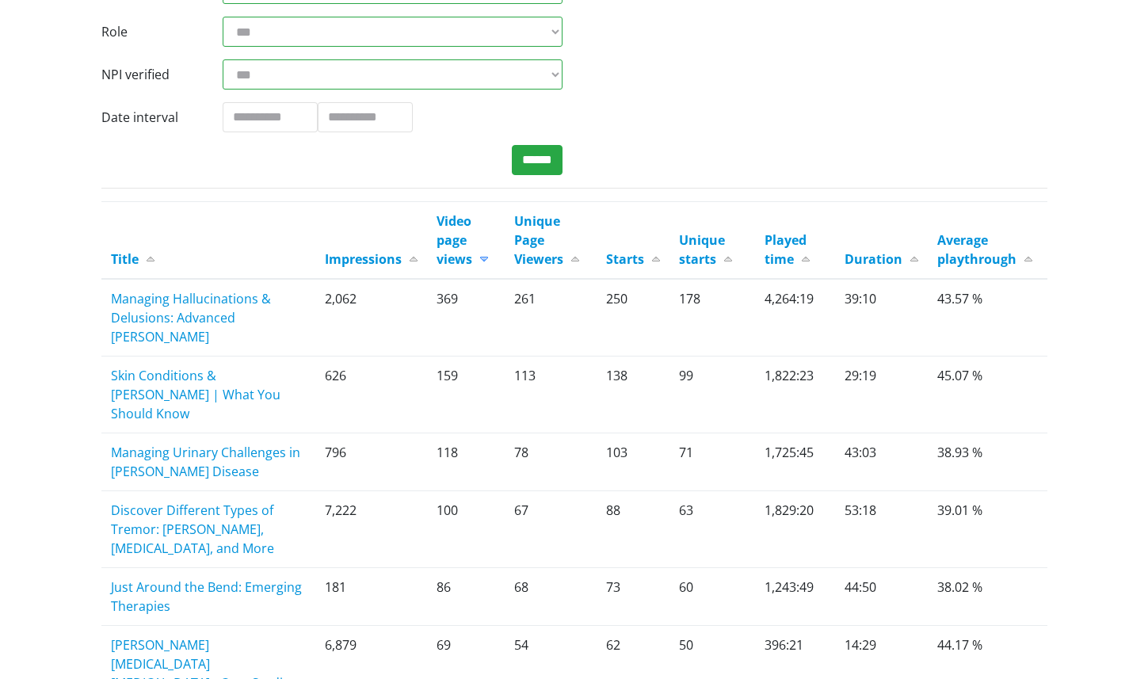
scroll to position [303, 0]
